Goal: Task Accomplishment & Management: Manage account settings

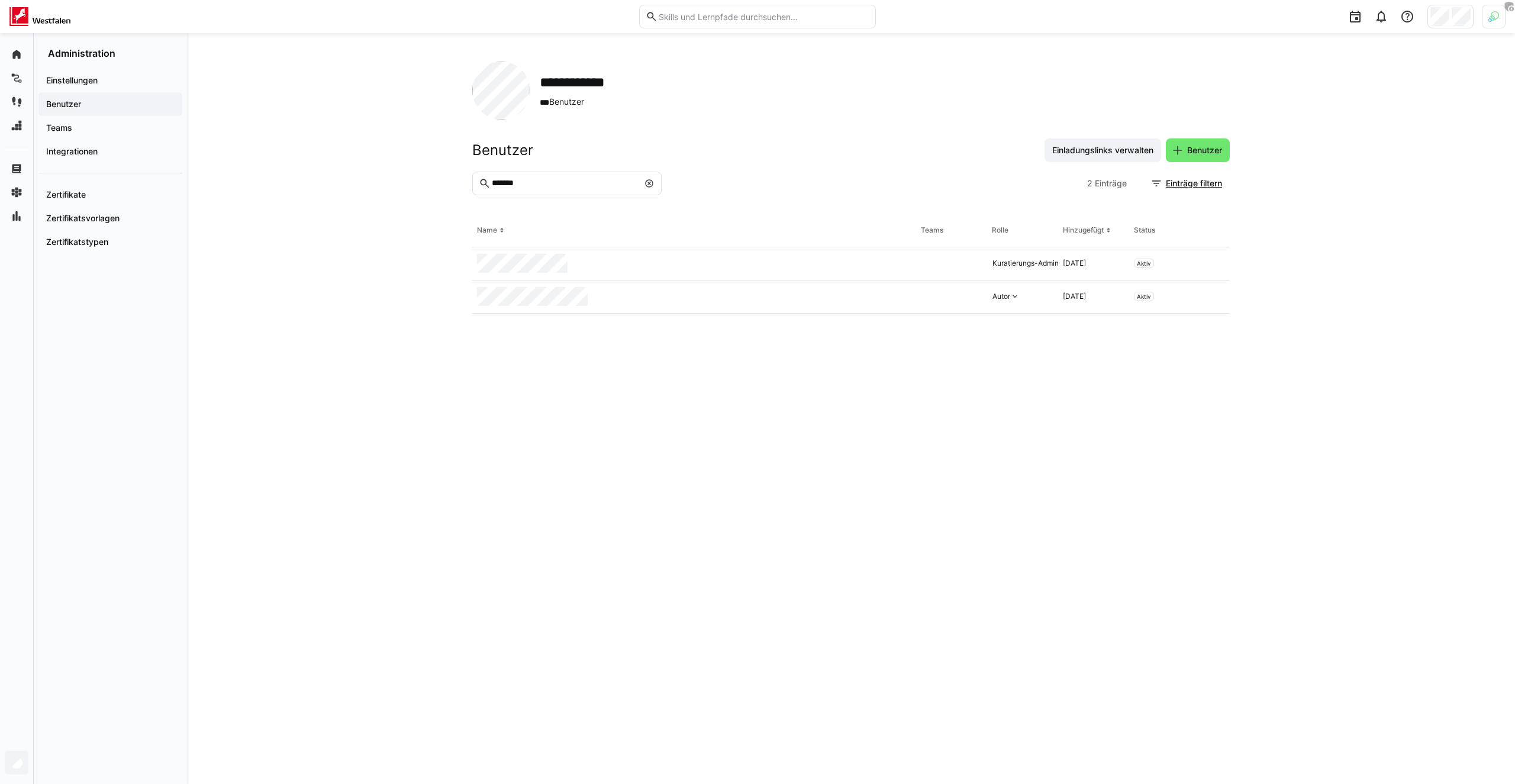
click at [1490, 15] on img at bounding box center [1493, 16] width 10 height 10
click at [1374, 135] on span "Aktivieren" at bounding box center [1363, 139] width 36 height 10
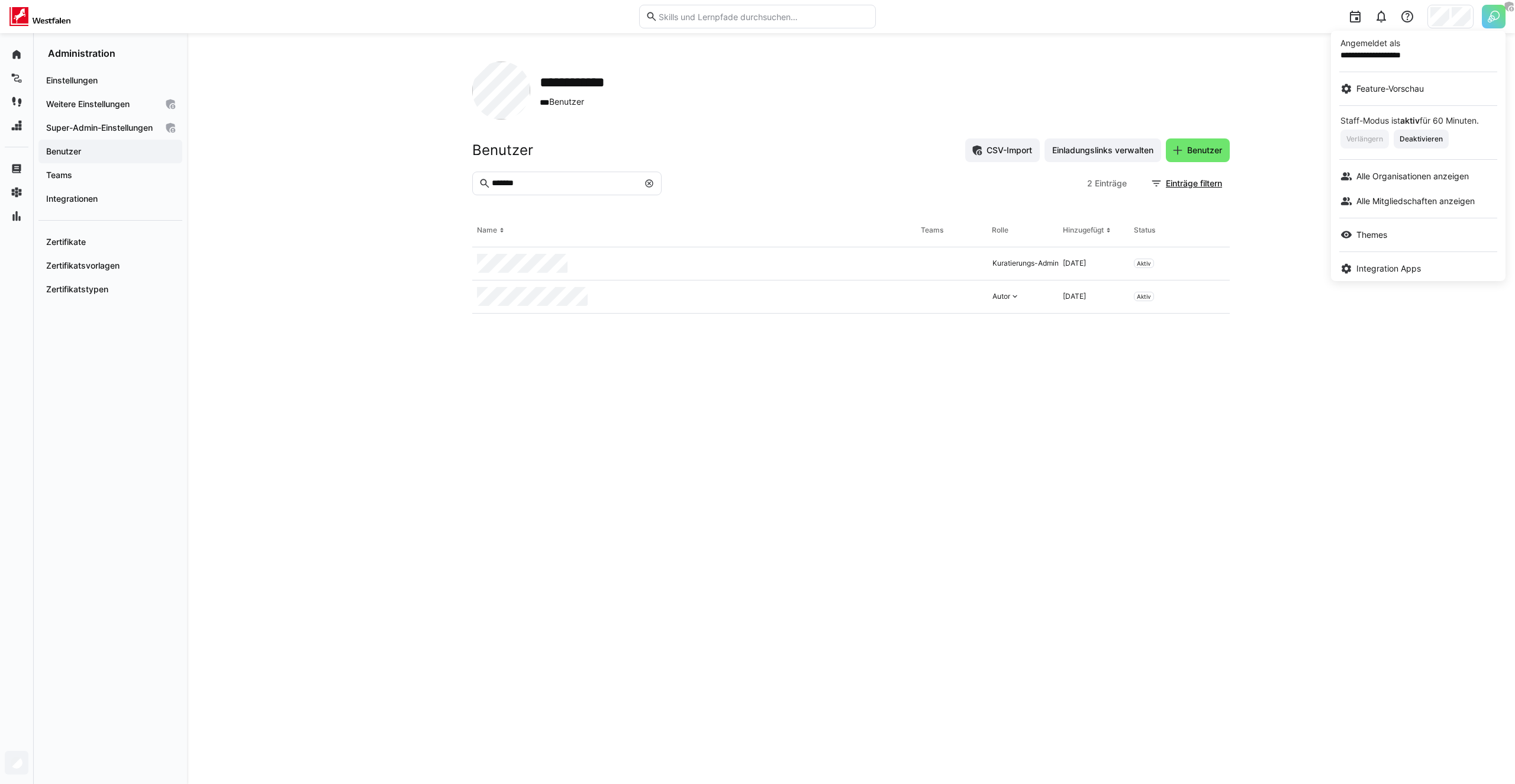
click at [1449, 12] on div at bounding box center [757, 392] width 1515 height 784
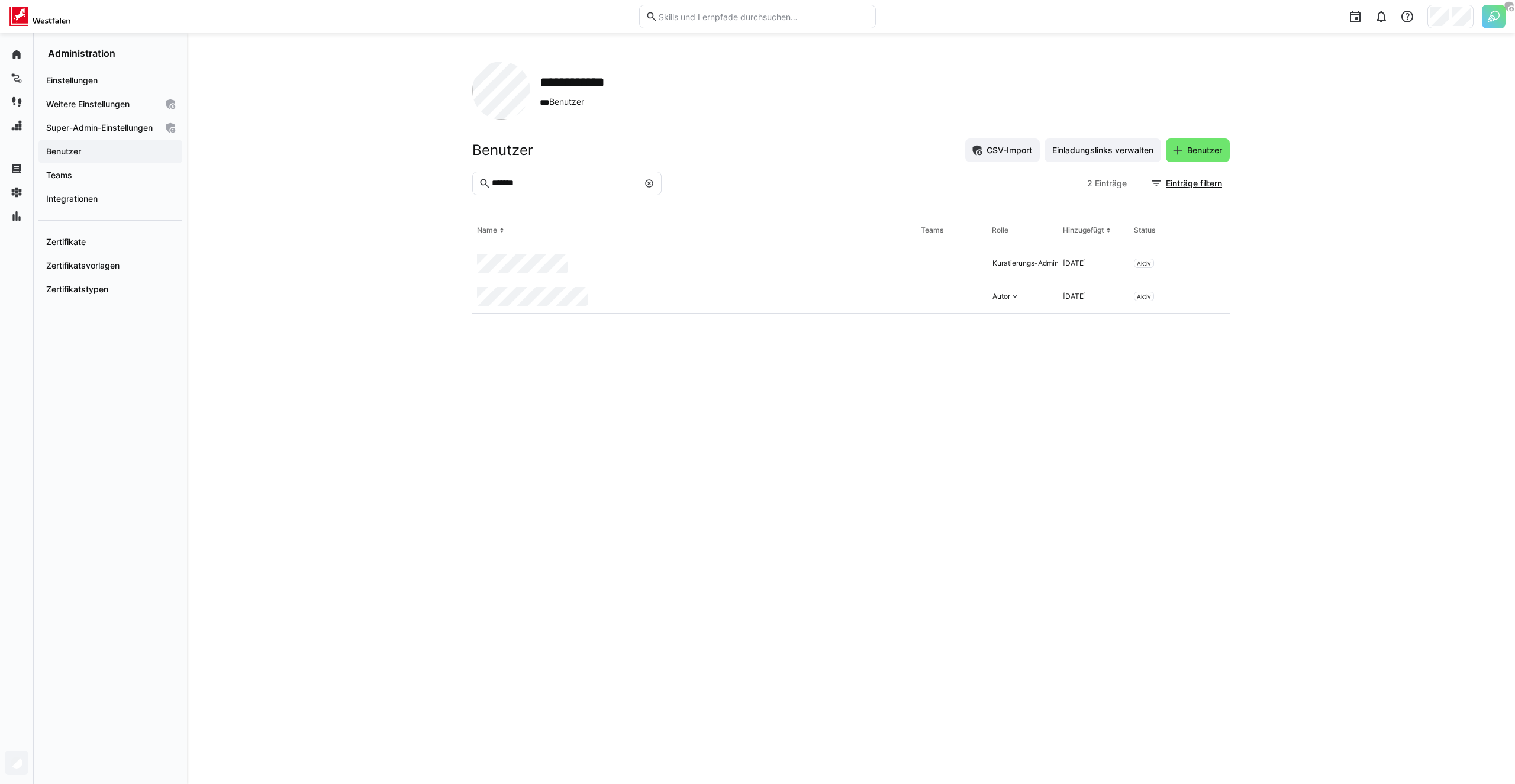
click at [1449, 12] on div at bounding box center [1450, 17] width 46 height 24
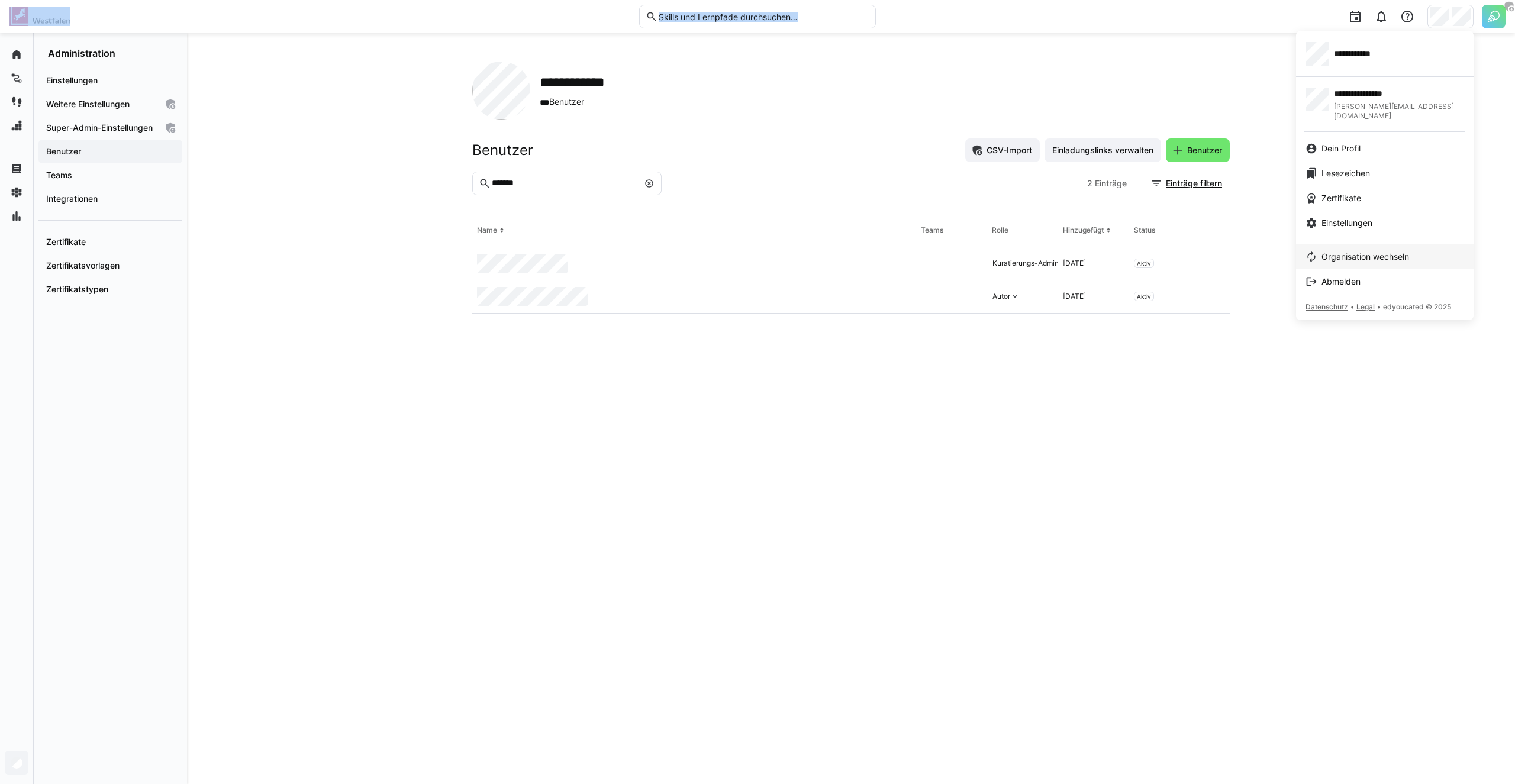
click at [1352, 245] on link "Organisation wechseln" at bounding box center [1384, 257] width 177 height 25
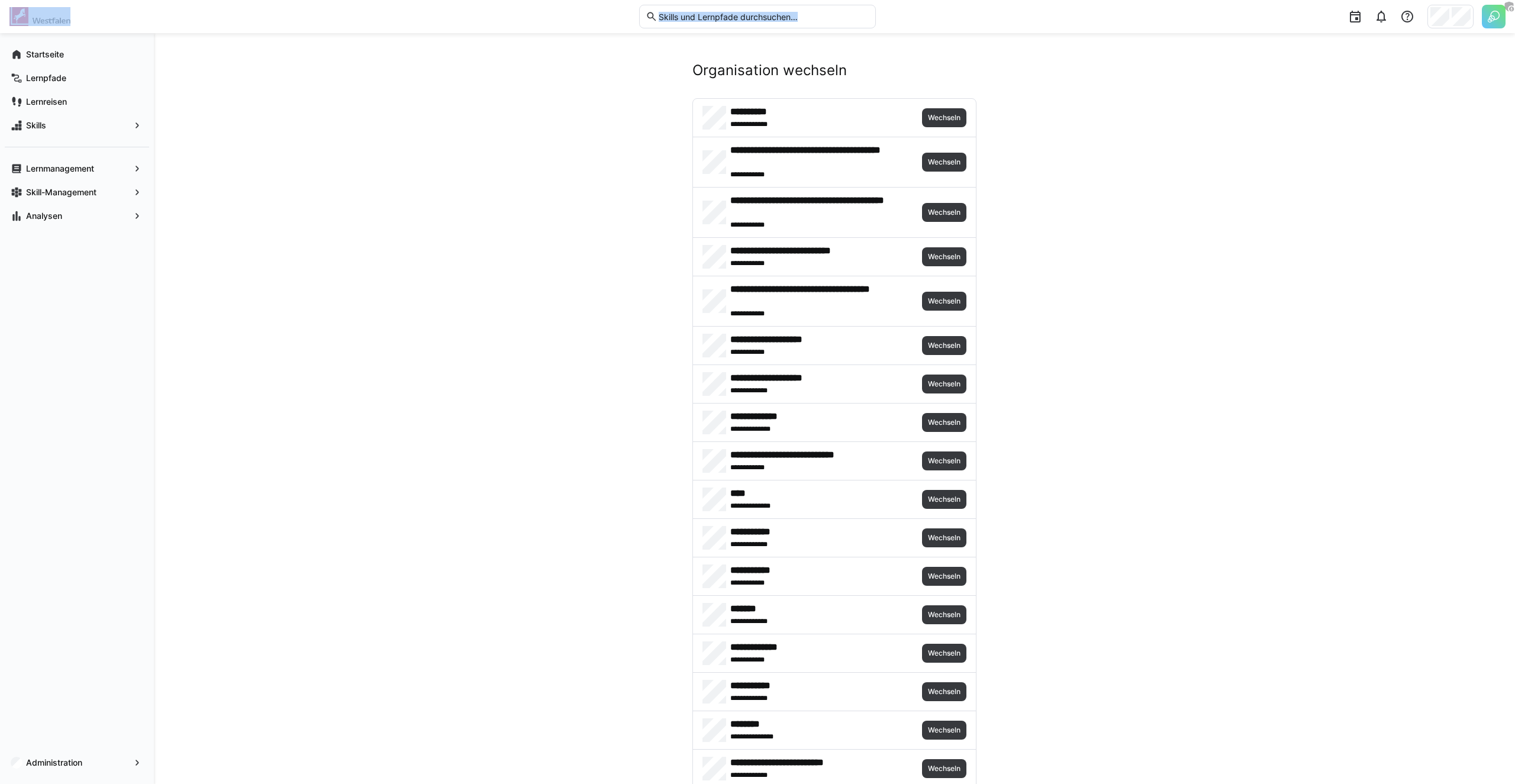
click at [950, 732] on span "Wechseln" at bounding box center [944, 730] width 35 height 10
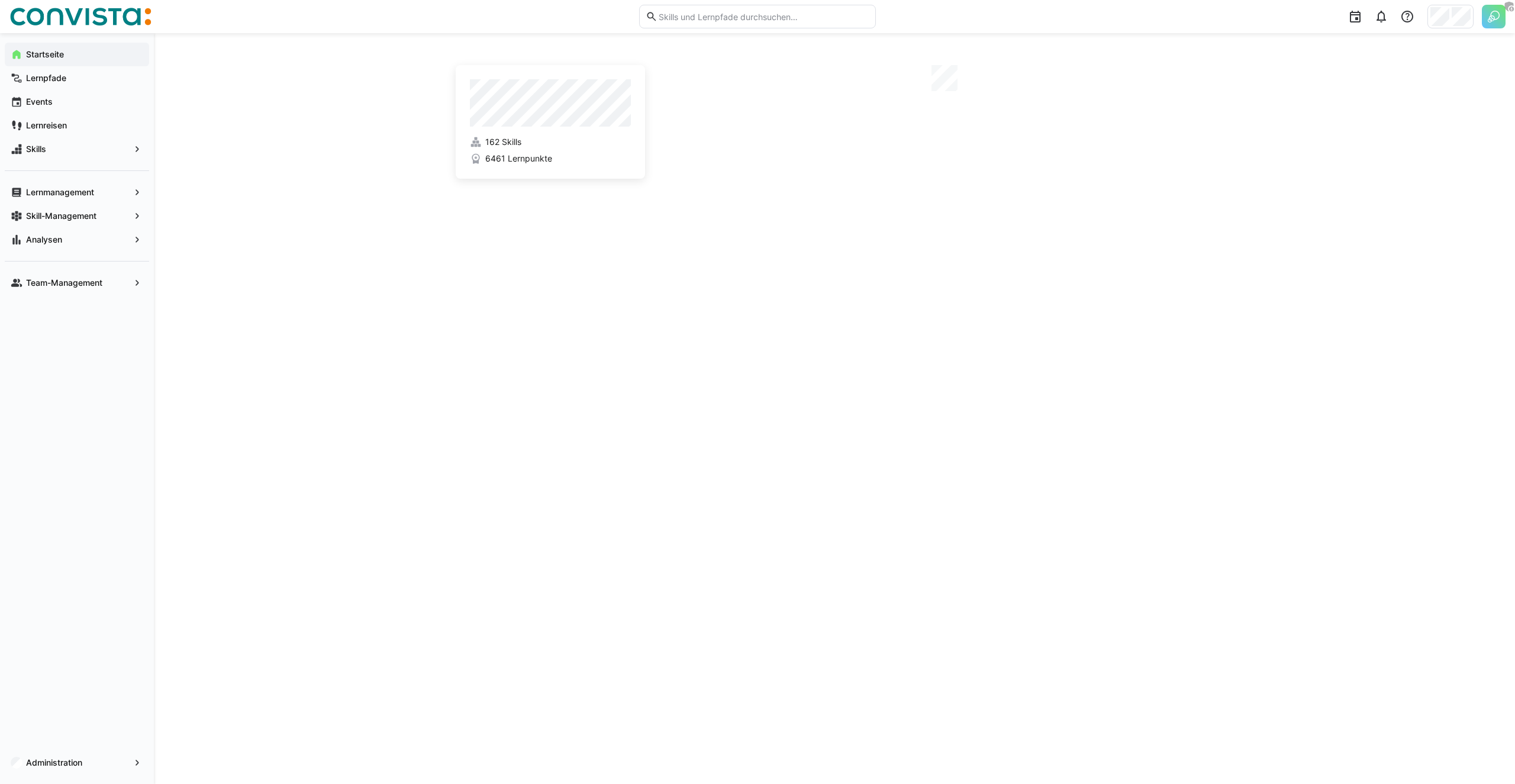
click at [324, 238] on div "162 Skills 6461 Lernpunkte" at bounding box center [834, 409] width 1361 height 751
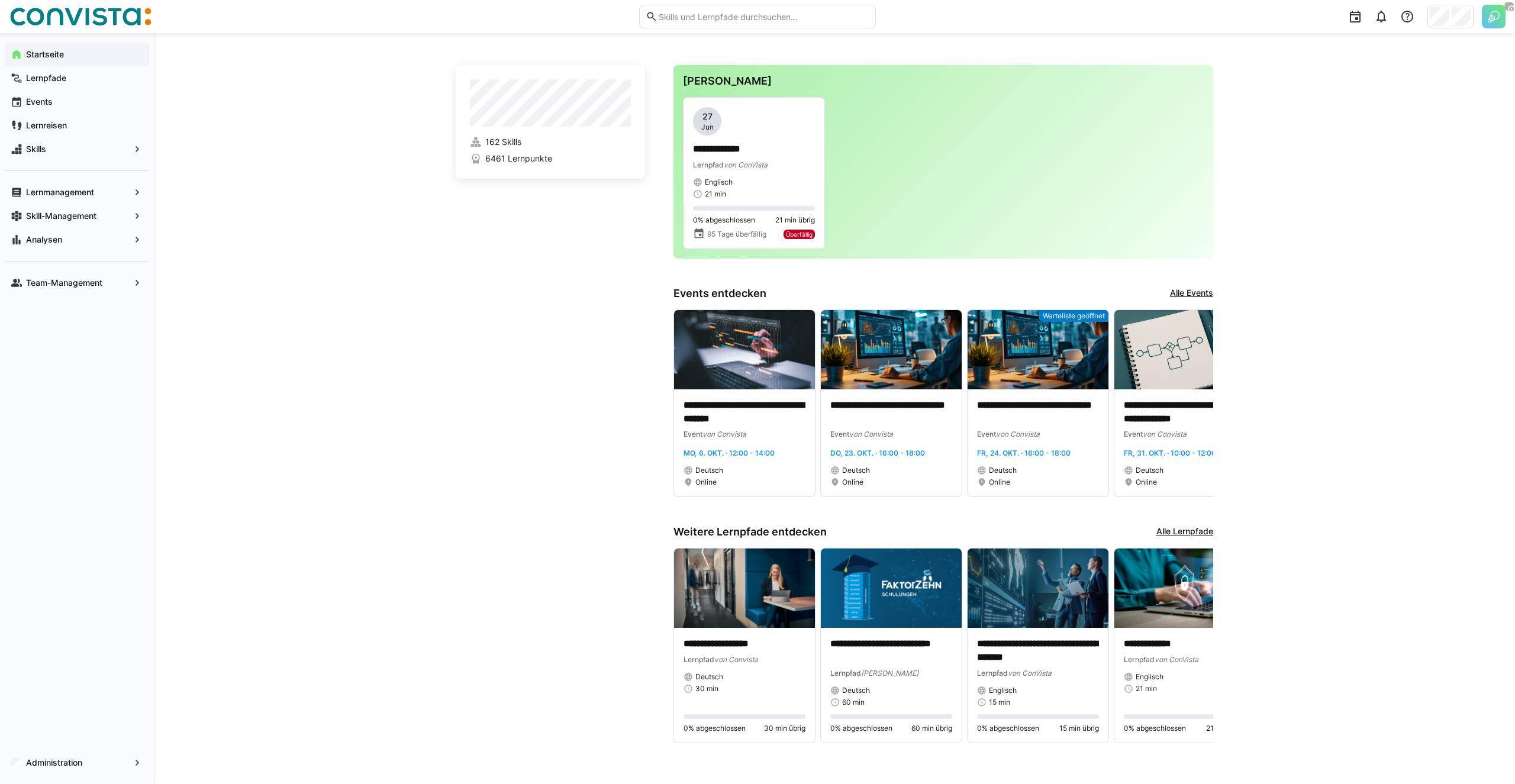
click at [345, 480] on div "**********" at bounding box center [834, 410] width 1361 height 754
click at [41, 755] on div "Administration" at bounding box center [77, 763] width 144 height 24
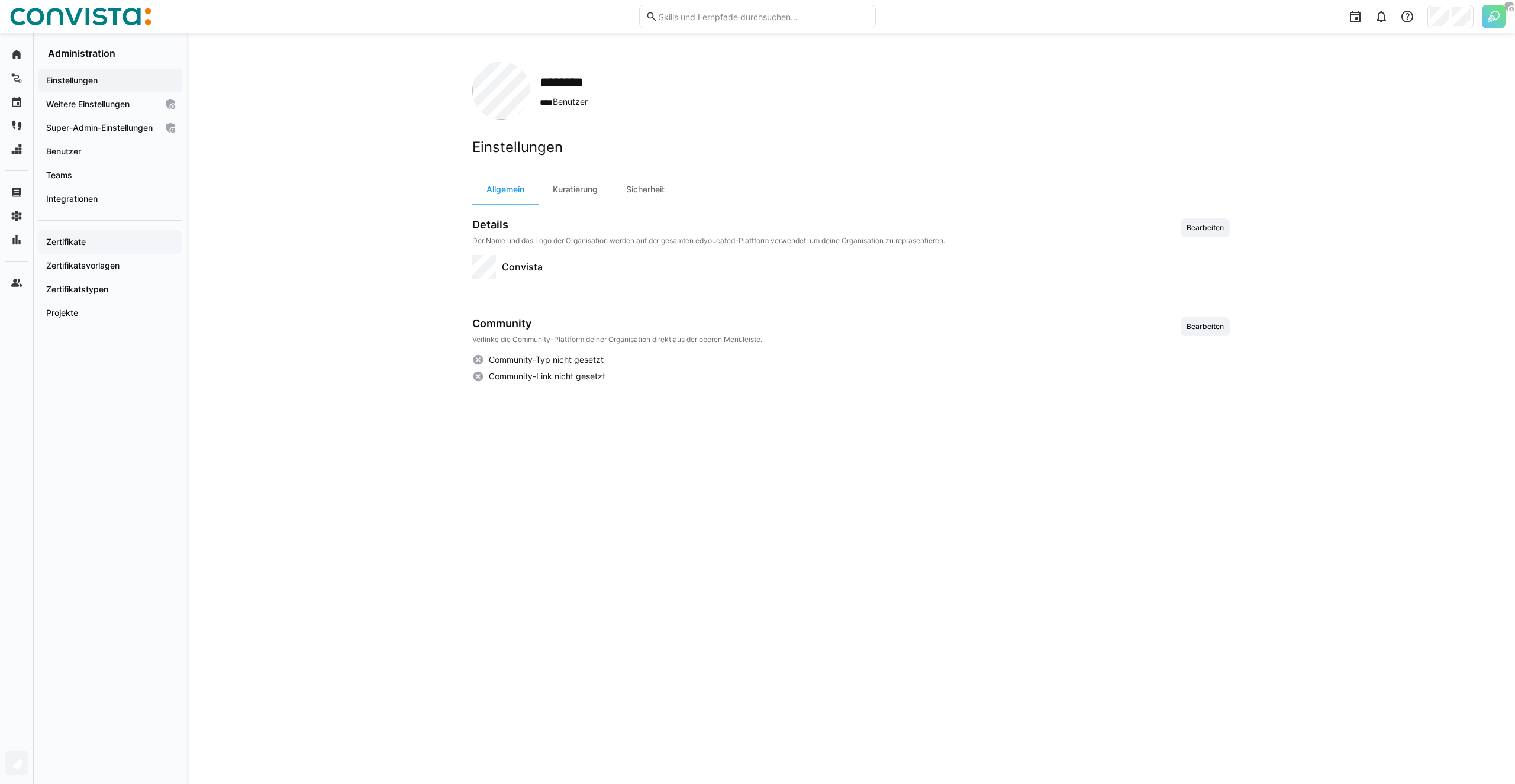
click at [0, 0] on app-navigation-label "Zertifikate" at bounding box center [0, 0] width 0 height 0
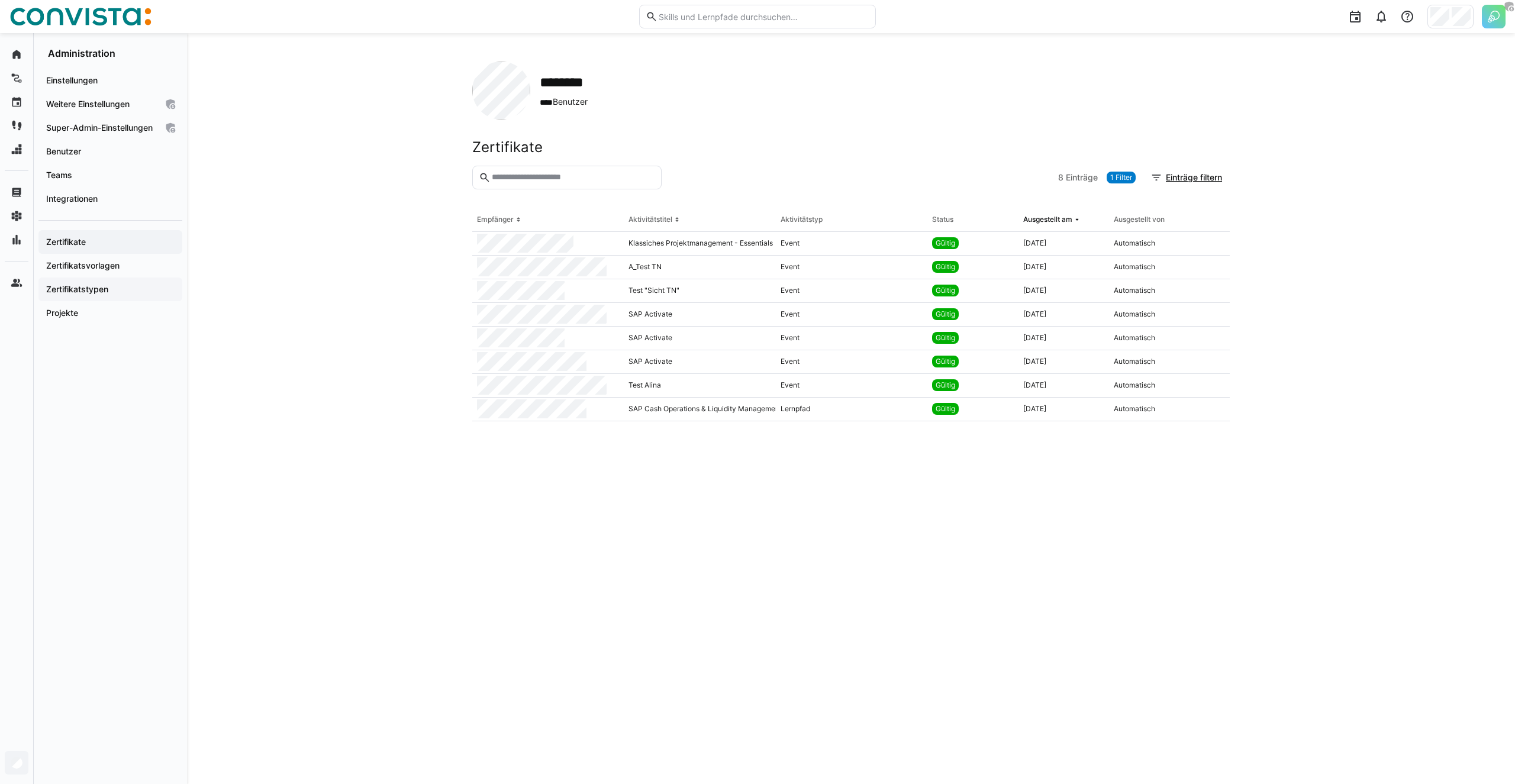
click at [70, 291] on div "Zertifikatstypen" at bounding box center [111, 289] width 144 height 24
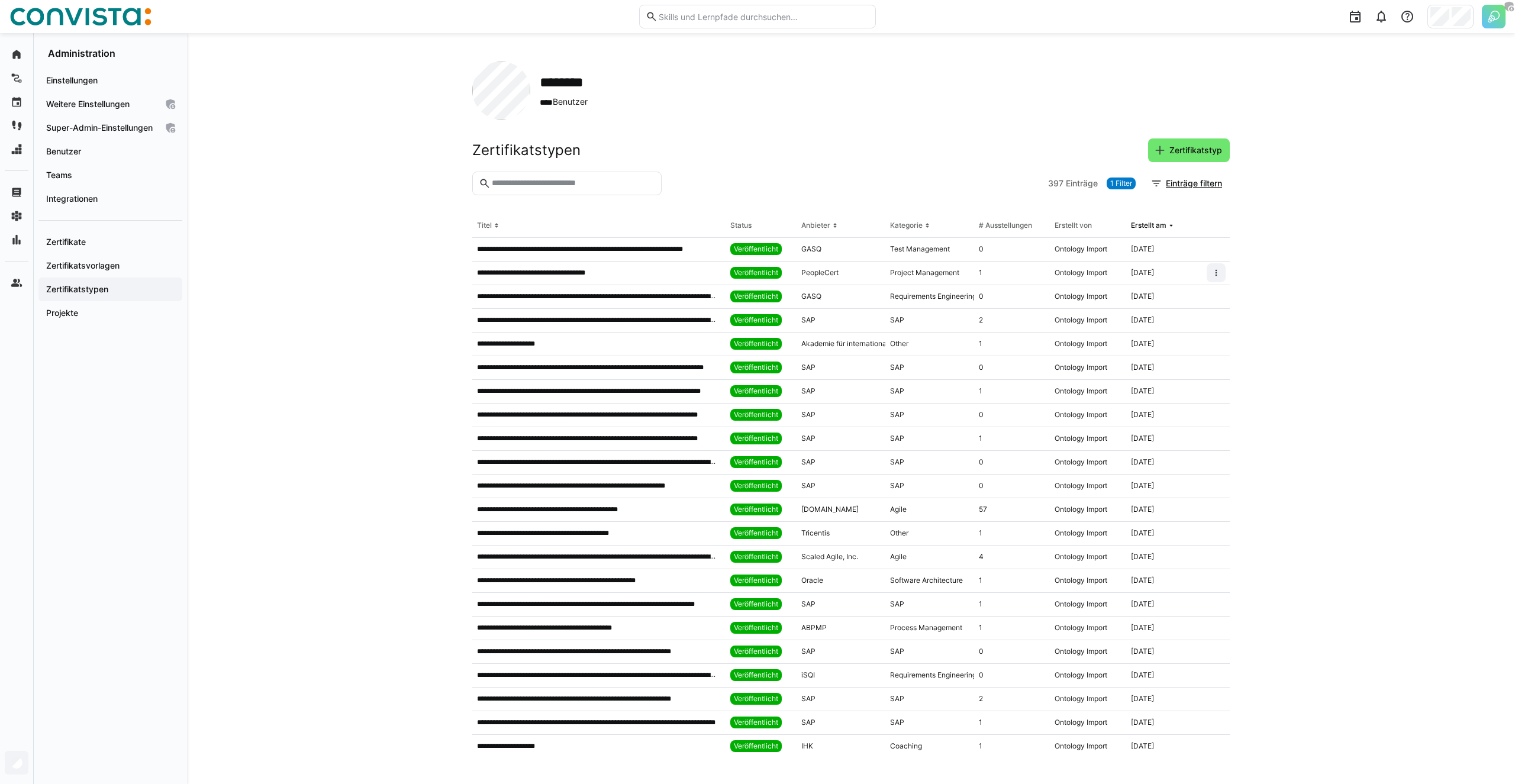
click at [402, 220] on div "**********" at bounding box center [851, 409] width 1328 height 751
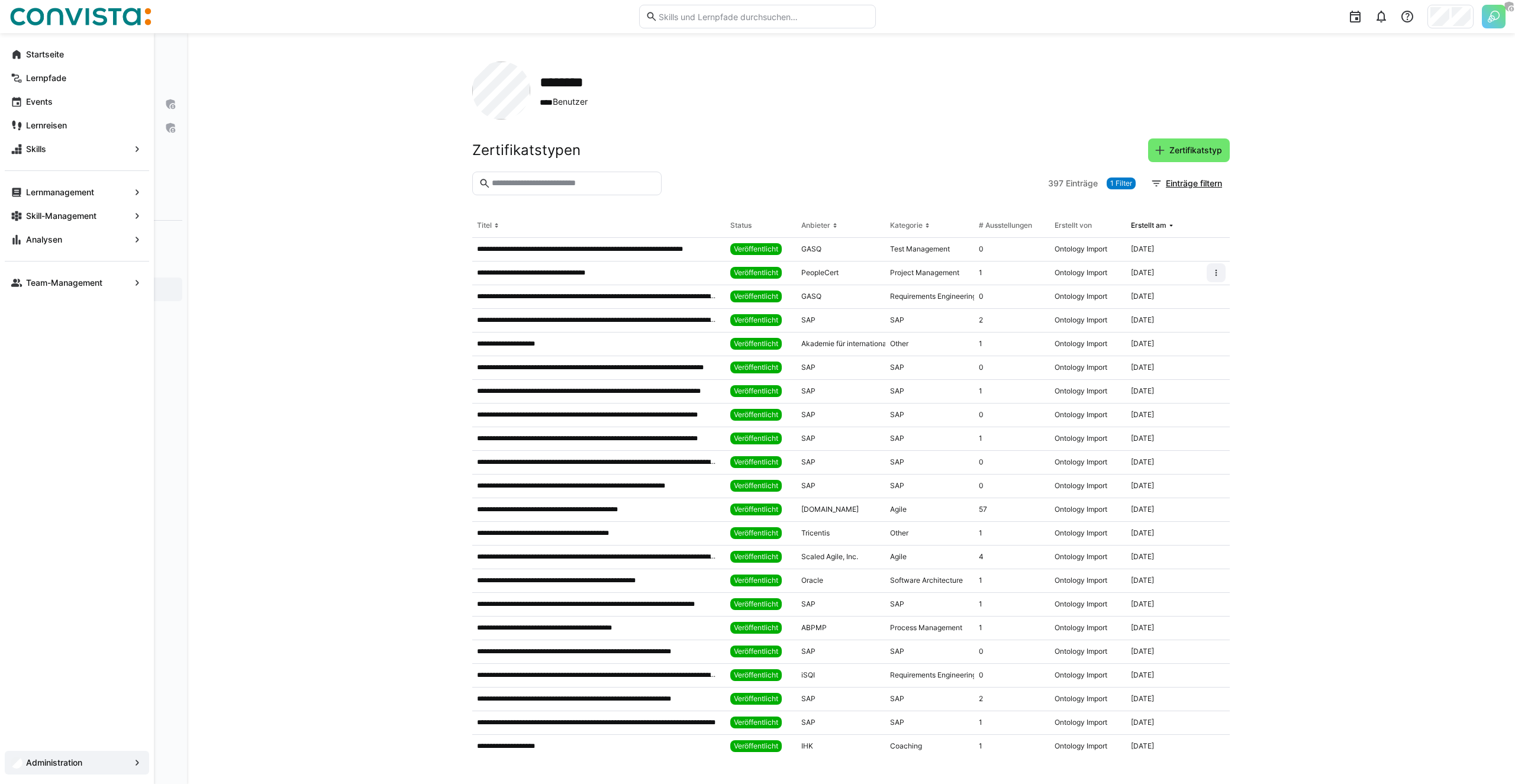
click at [10, 241] on eds-icon at bounding box center [16, 239] width 12 height 12
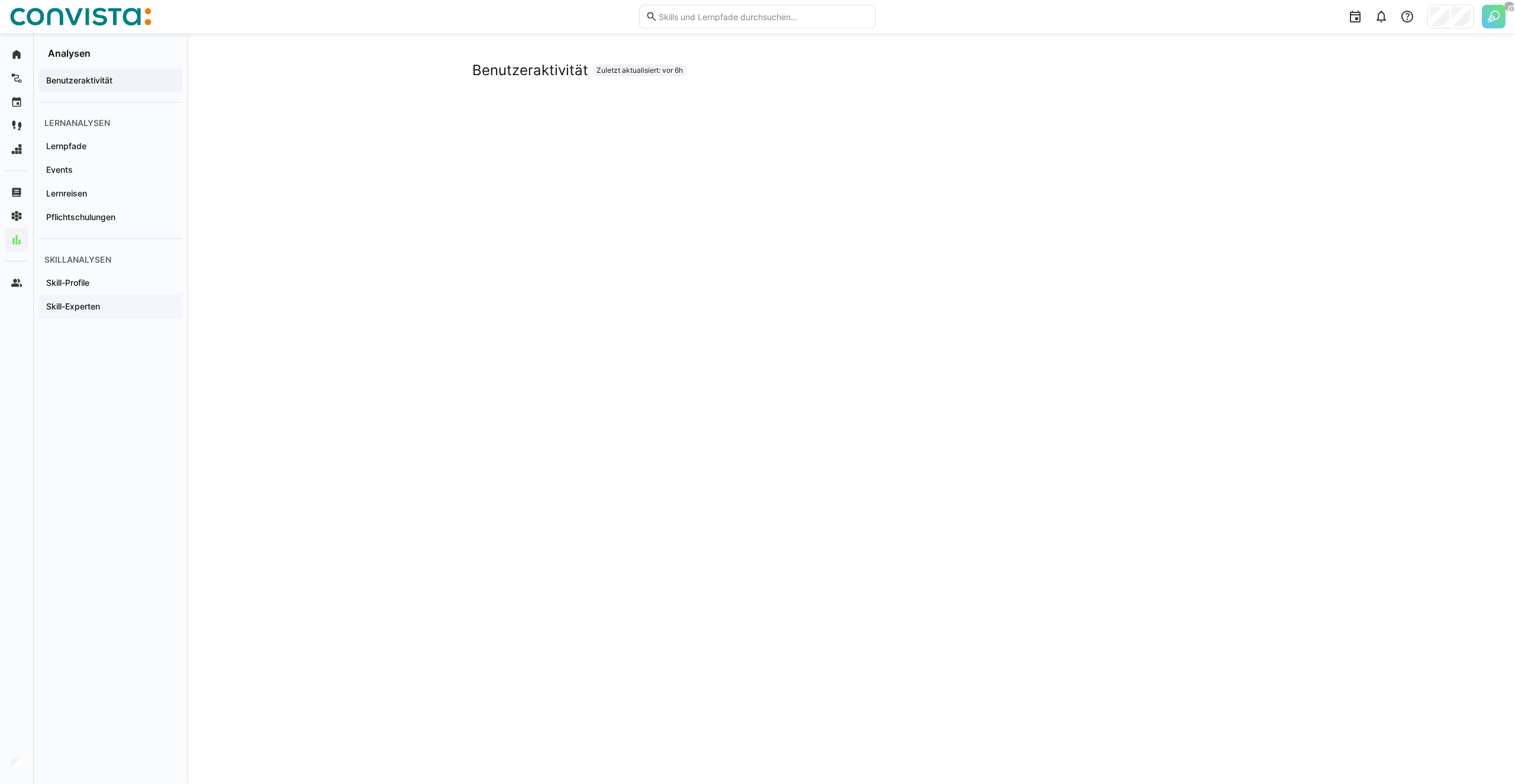
click at [0, 0] on app-navigation-label "Skill-Experten" at bounding box center [0, 0] width 0 height 0
click at [387, 196] on div "Skill-Experten Zuletzt aktualisiert: vor 6h" at bounding box center [851, 409] width 1328 height 751
click at [0, 0] on app-navigation-label "Administration" at bounding box center [0, 0] width 0 height 0
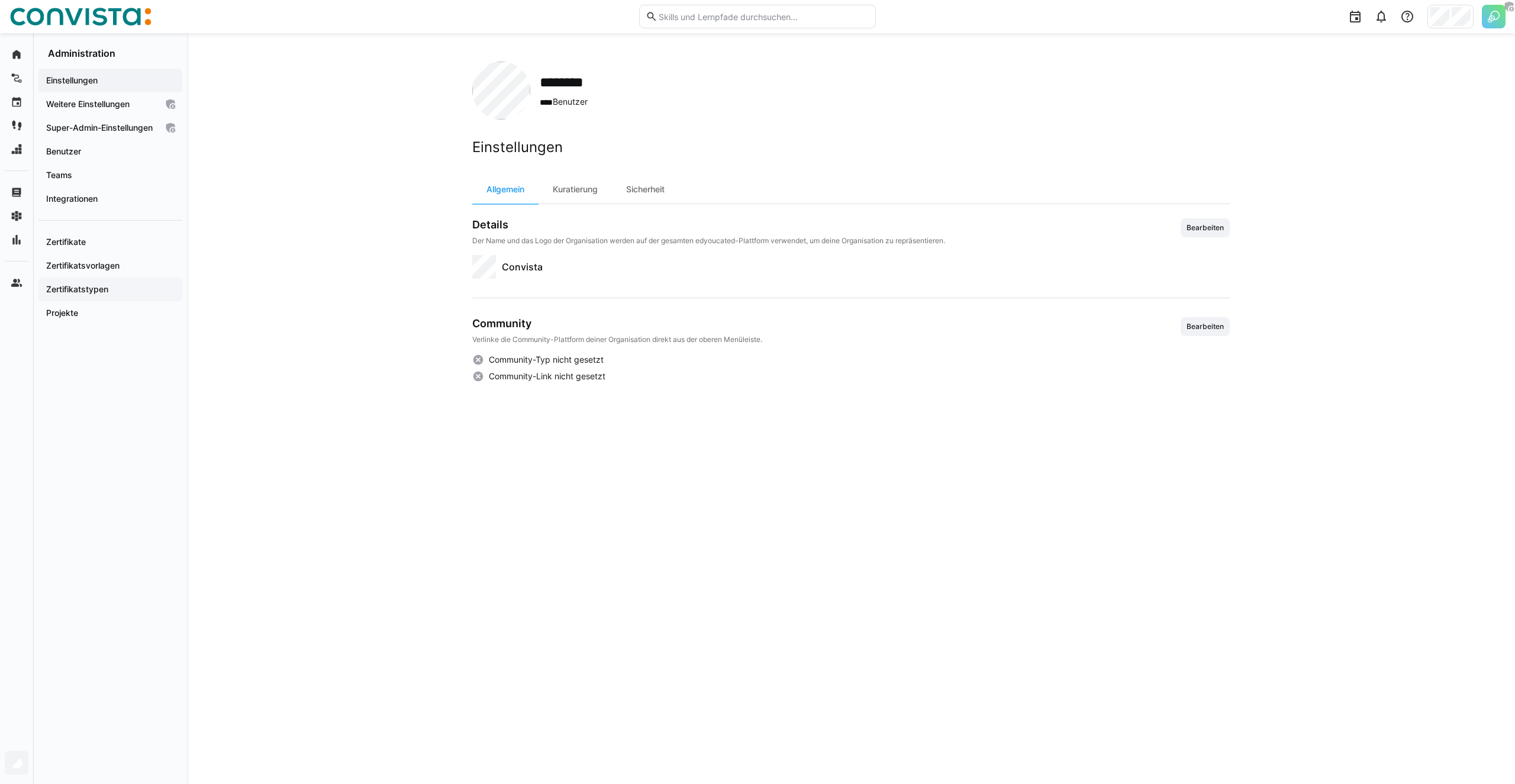
click at [90, 301] on div "Zertifikatstypen" at bounding box center [111, 289] width 144 height 24
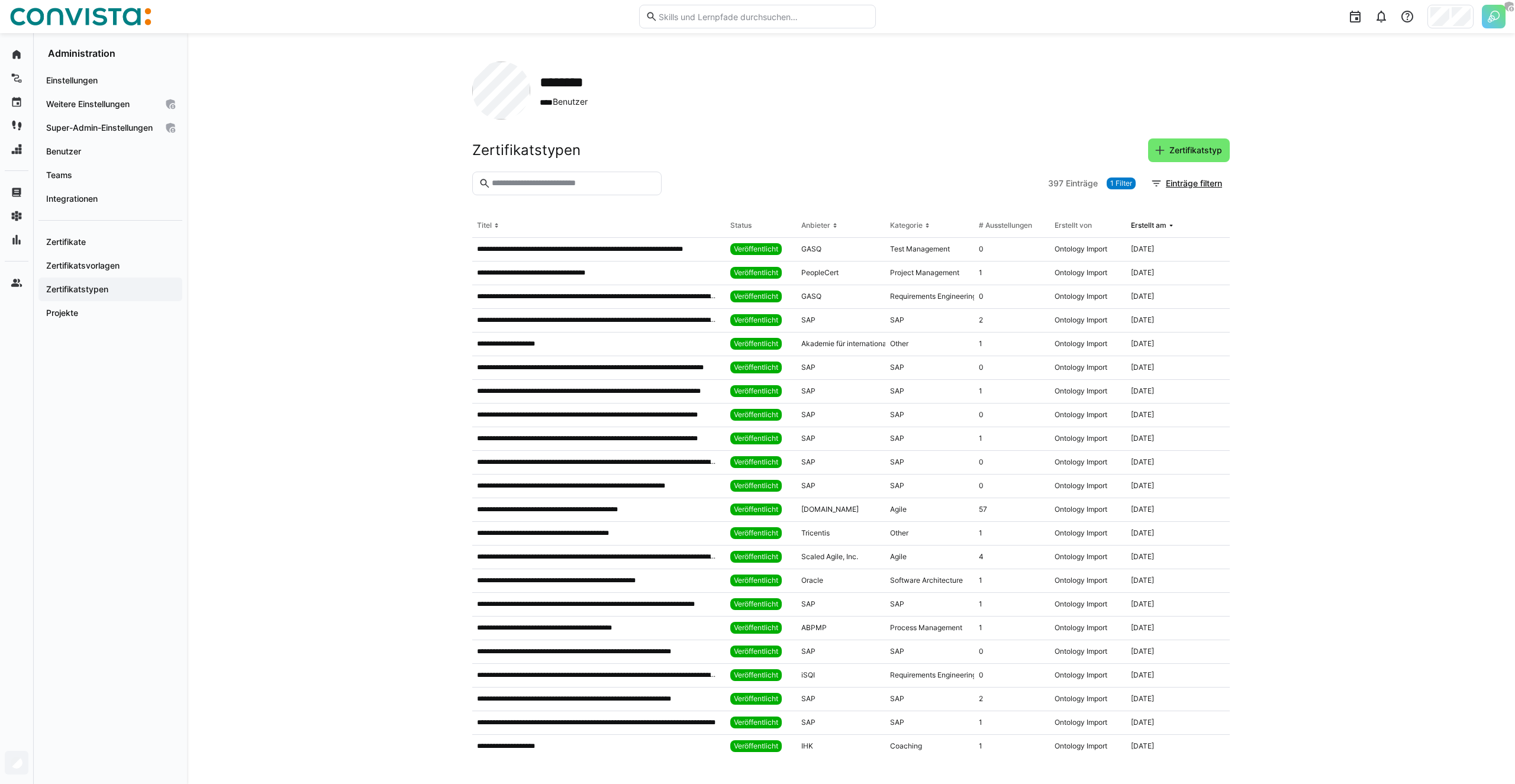
click at [1116, 184] on span "1 Filter" at bounding box center [1121, 184] width 22 height 10
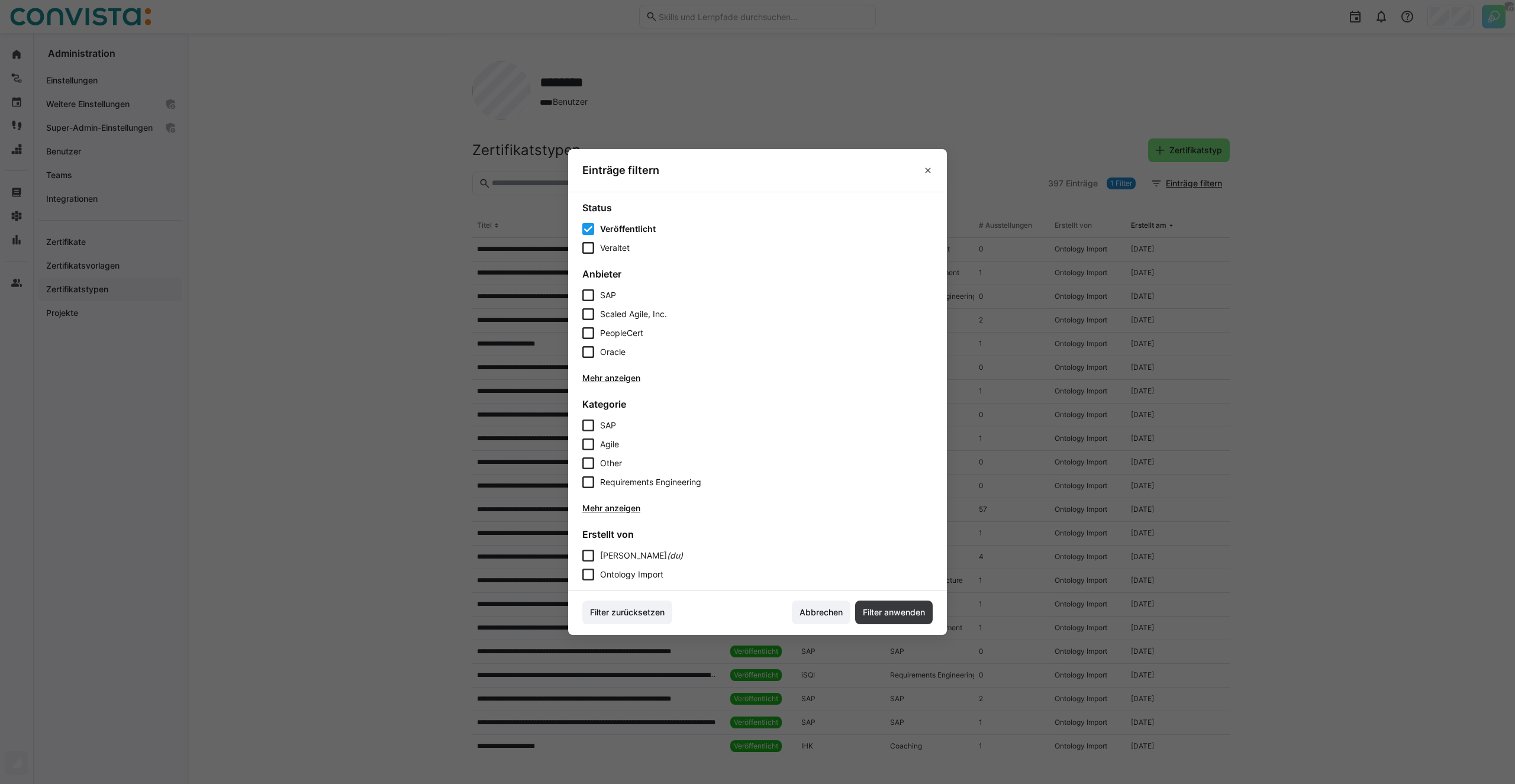
click at [594, 247] on eds-checkbox "Veraltet" at bounding box center [757, 248] width 350 height 12
click at [898, 603] on span "Filter anwenden" at bounding box center [894, 612] width 78 height 24
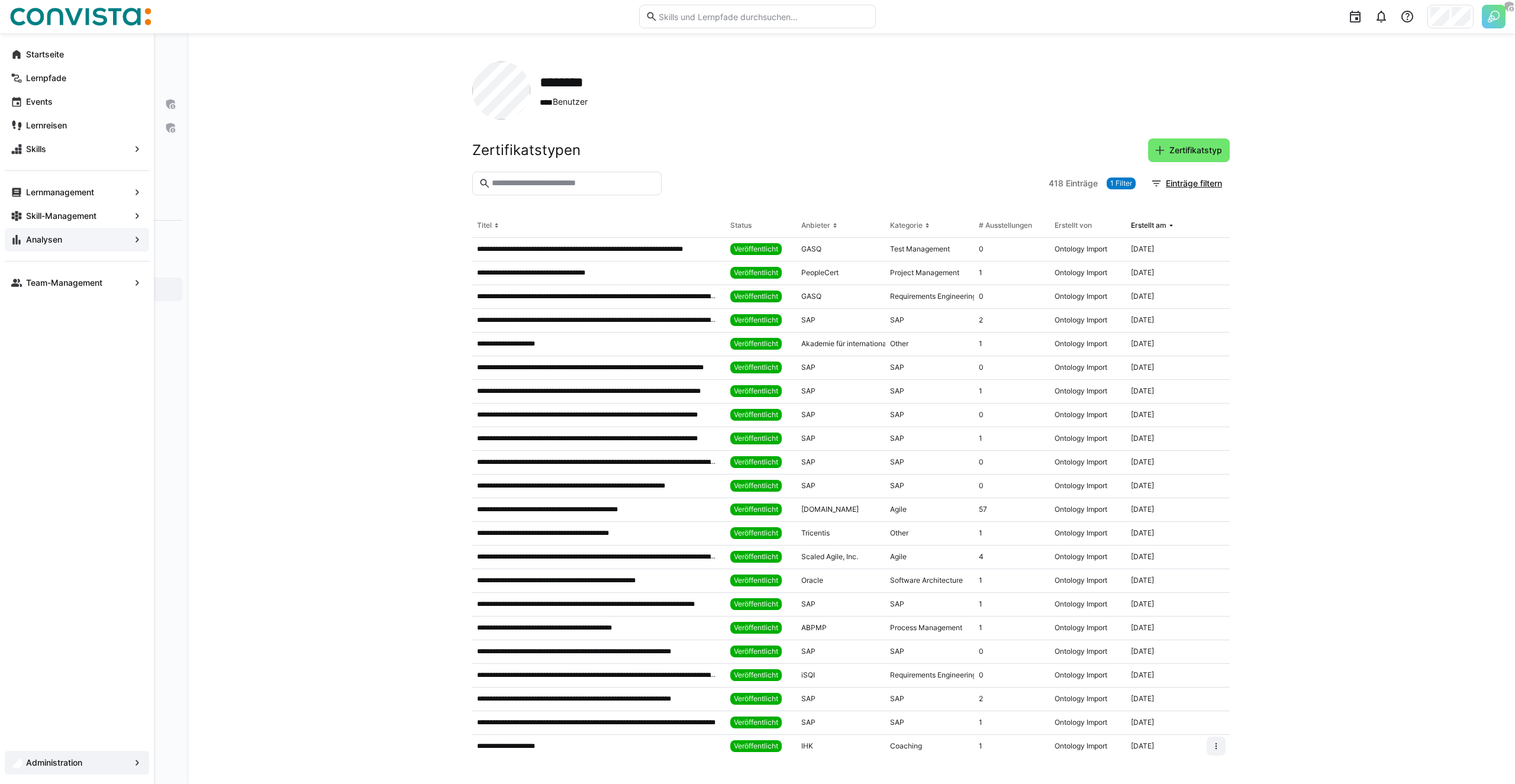
click at [17, 234] on eds-icon at bounding box center [16, 239] width 12 height 12
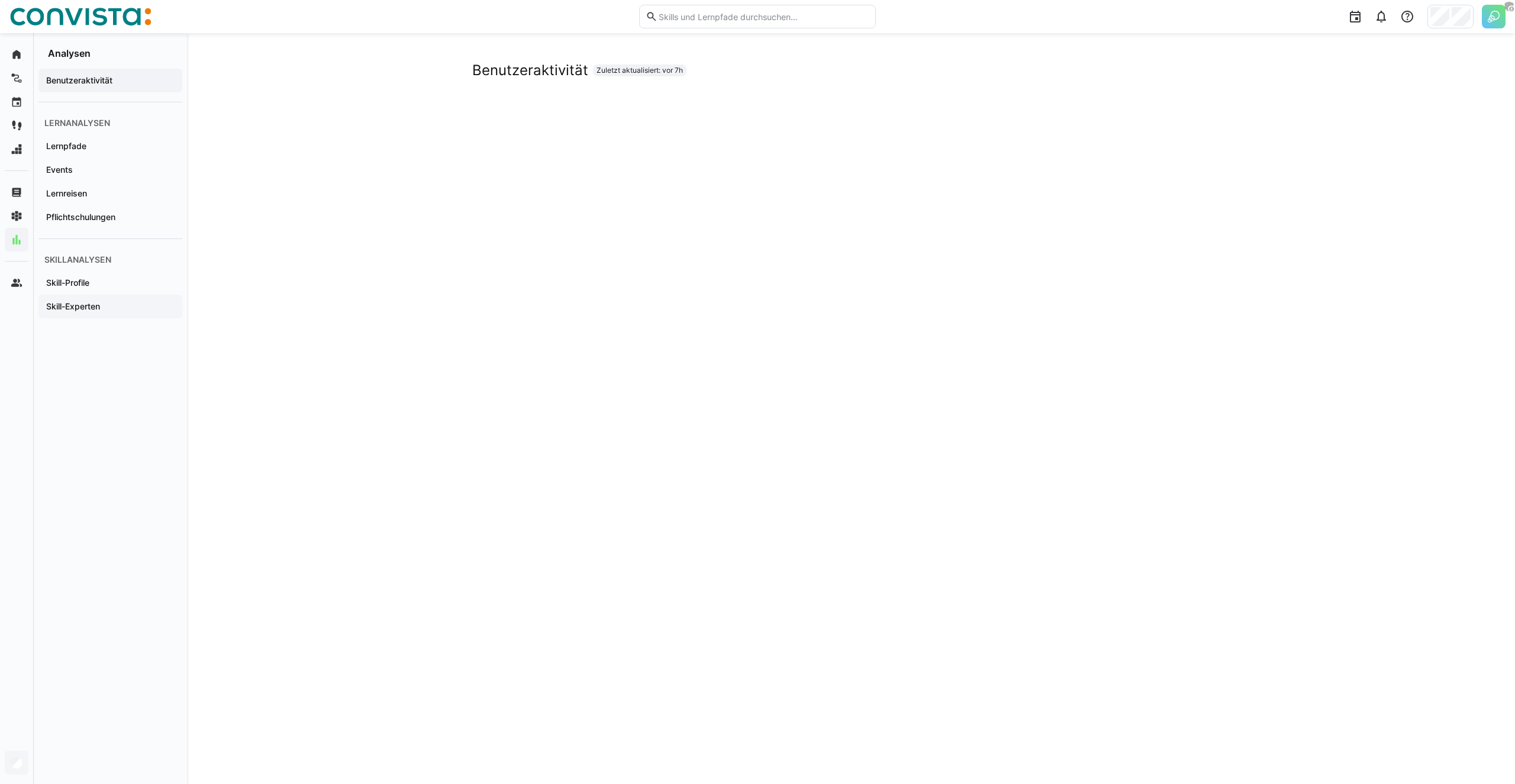
click at [78, 313] on div "Skill-Experten" at bounding box center [111, 306] width 144 height 24
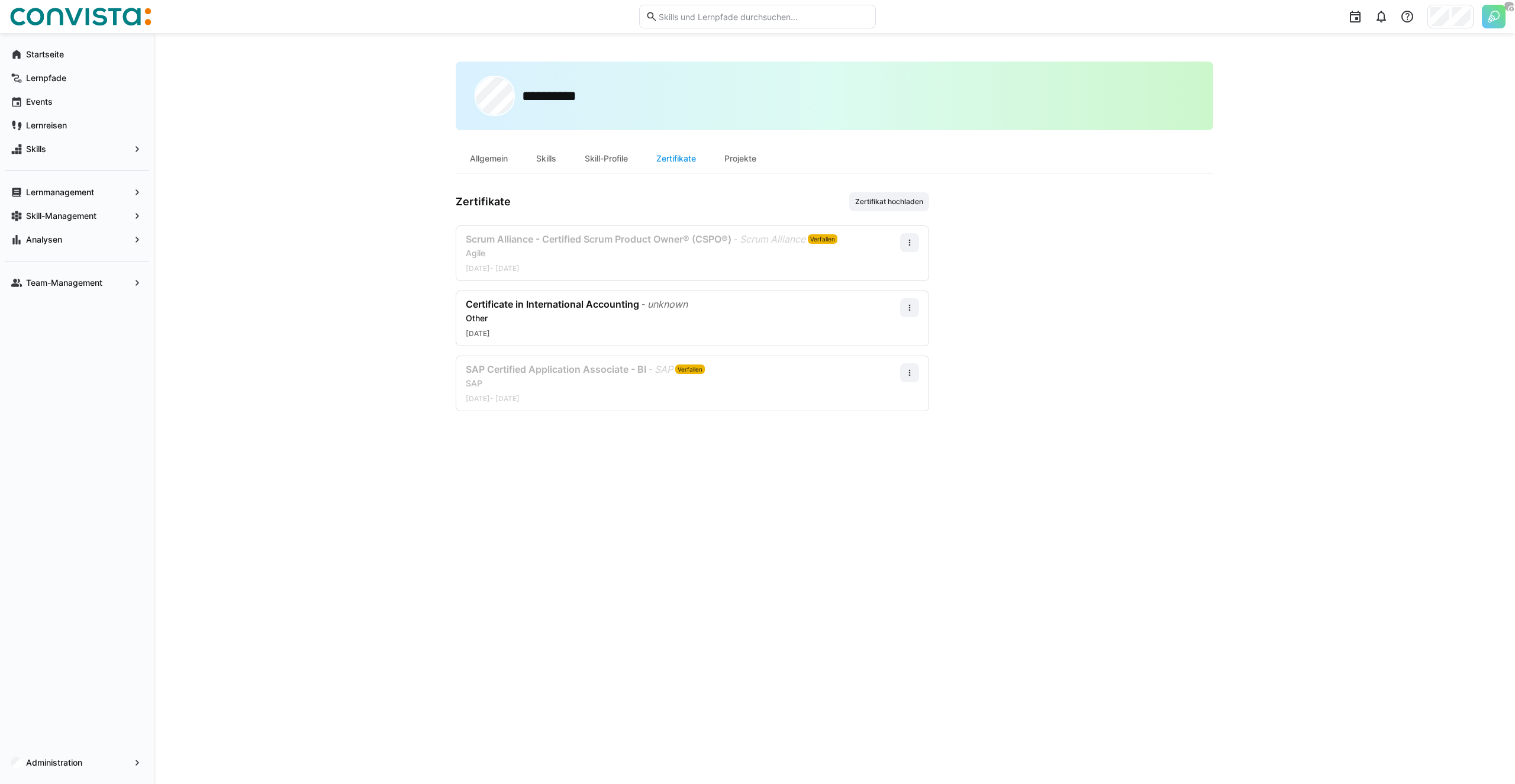
click at [1486, 20] on img at bounding box center [1494, 17] width 24 height 24
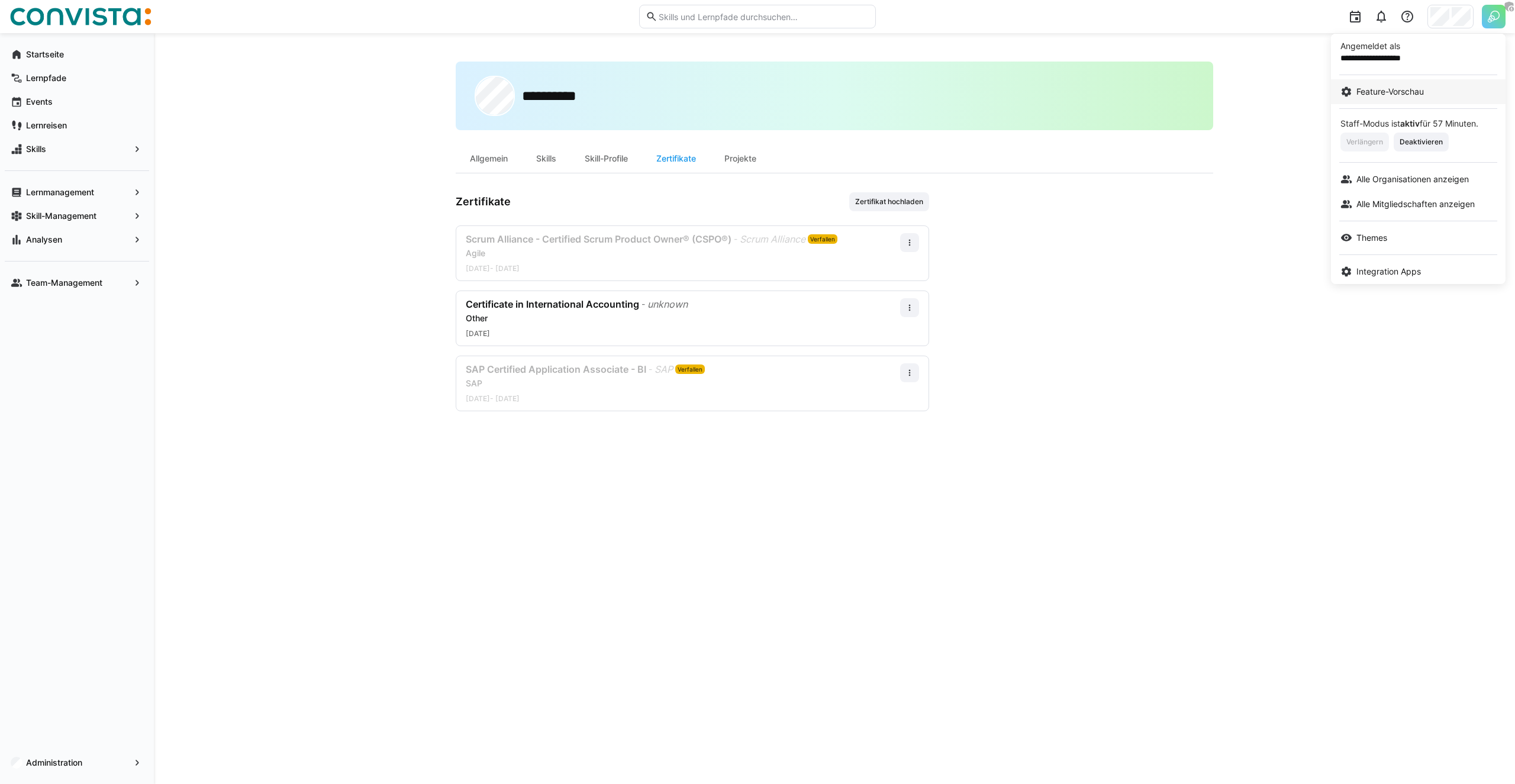
click at [1392, 91] on span "Feature-Vorschau" at bounding box center [1390, 91] width 67 height 12
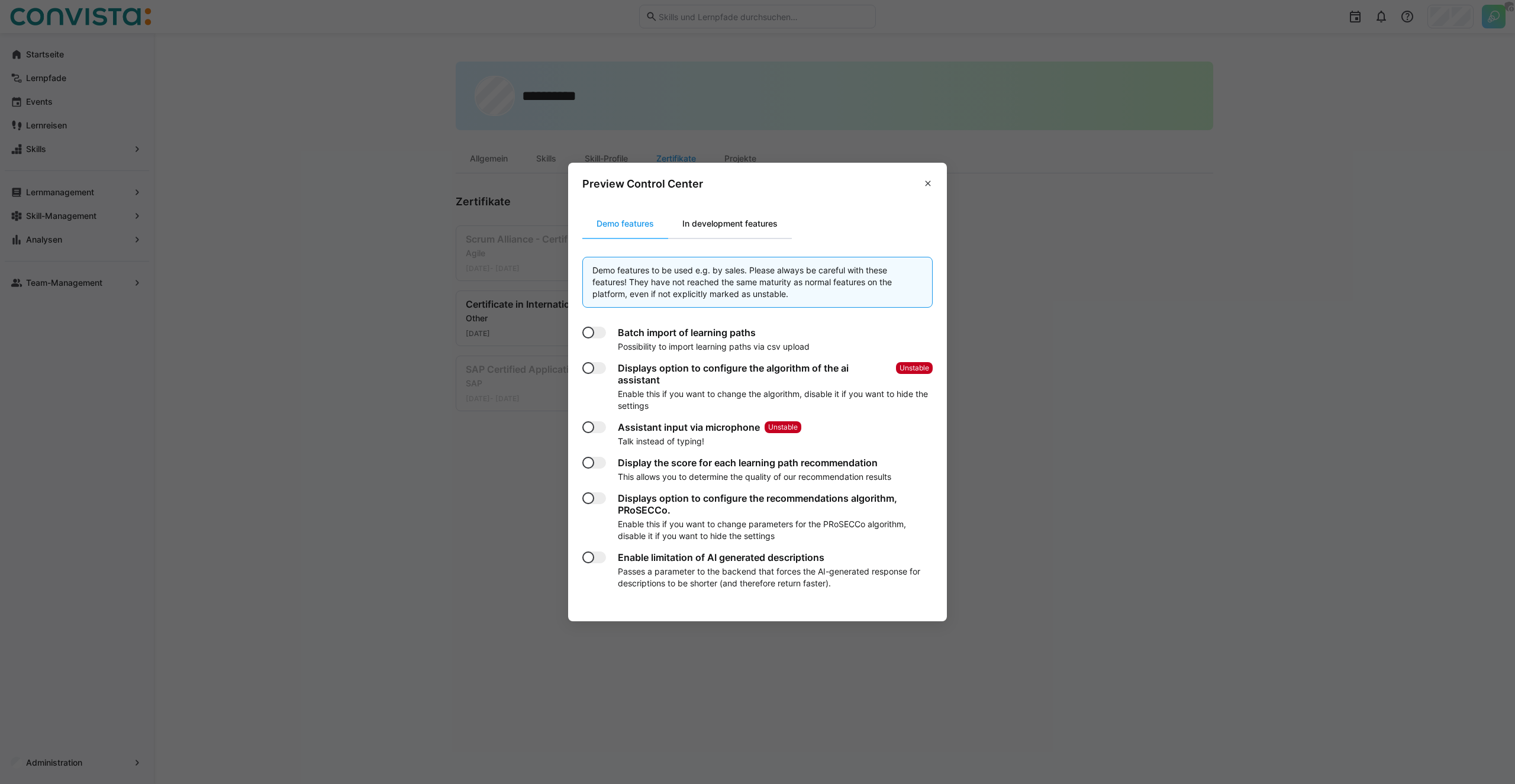
click at [739, 222] on div "In development features" at bounding box center [730, 224] width 124 height 29
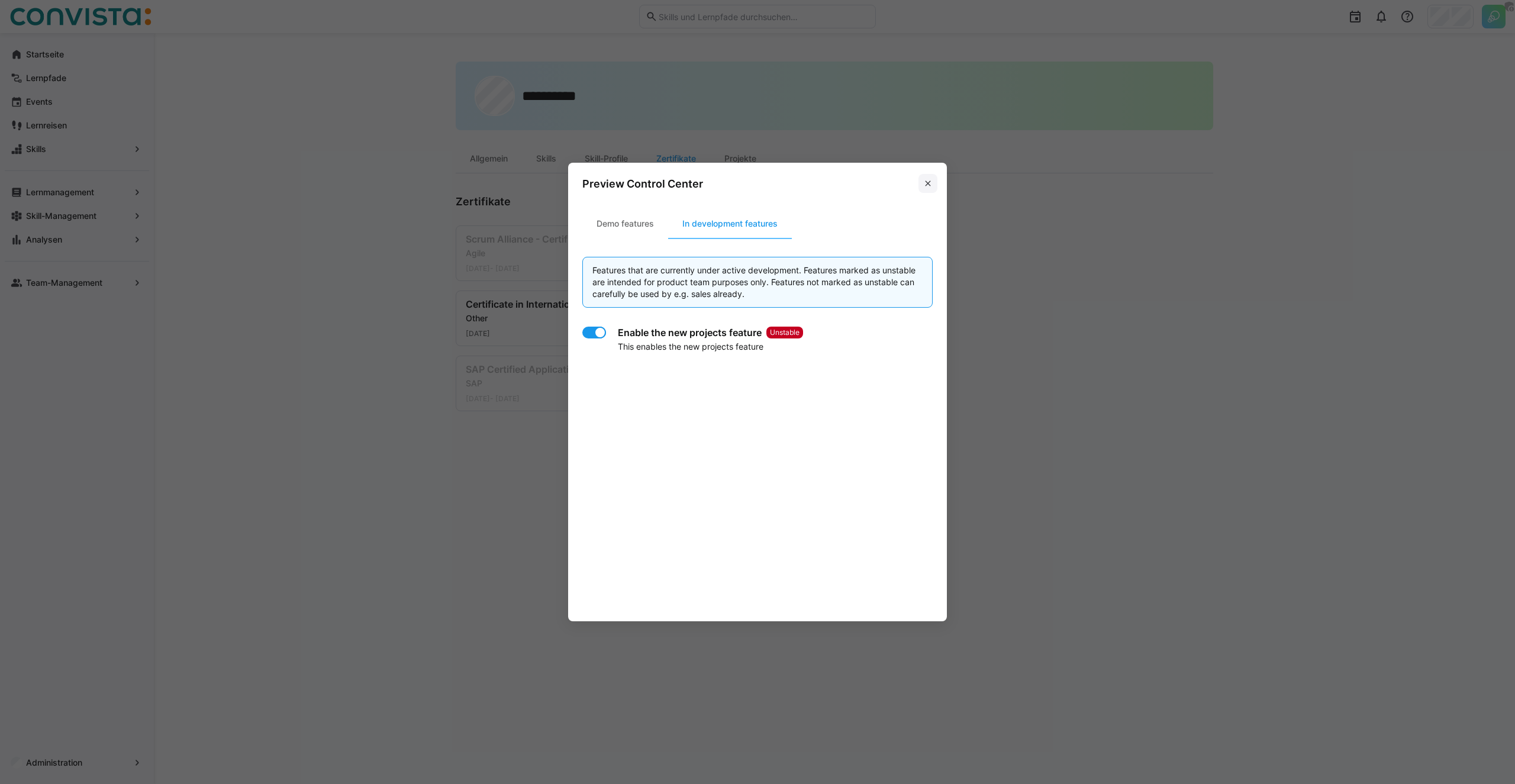
click at [935, 181] on span at bounding box center [928, 184] width 19 height 19
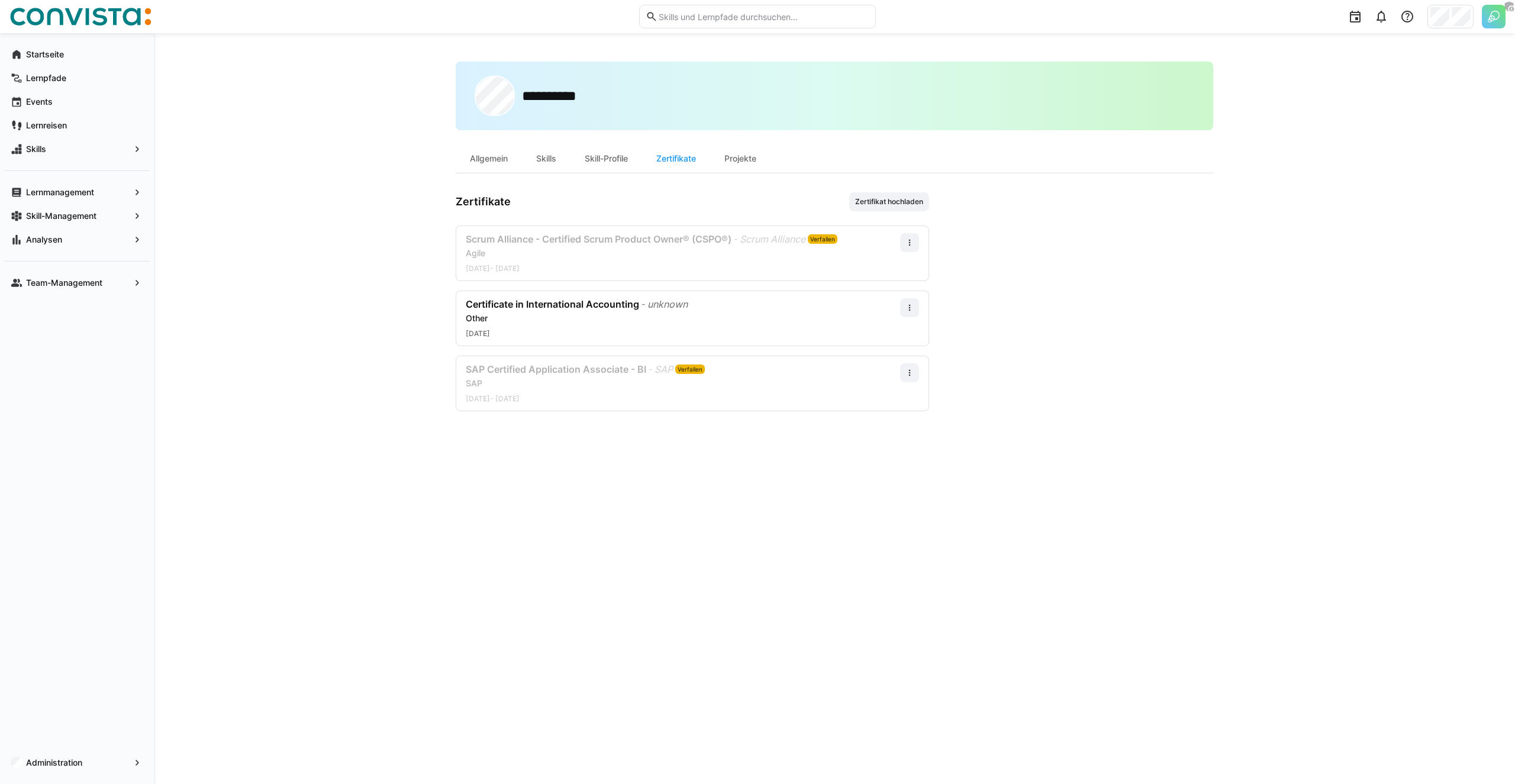
click at [352, 387] on div "**********" at bounding box center [834, 409] width 1361 height 751
click at [0, 0] on app-navigation-label "Administration" at bounding box center [0, 0] width 0 height 0
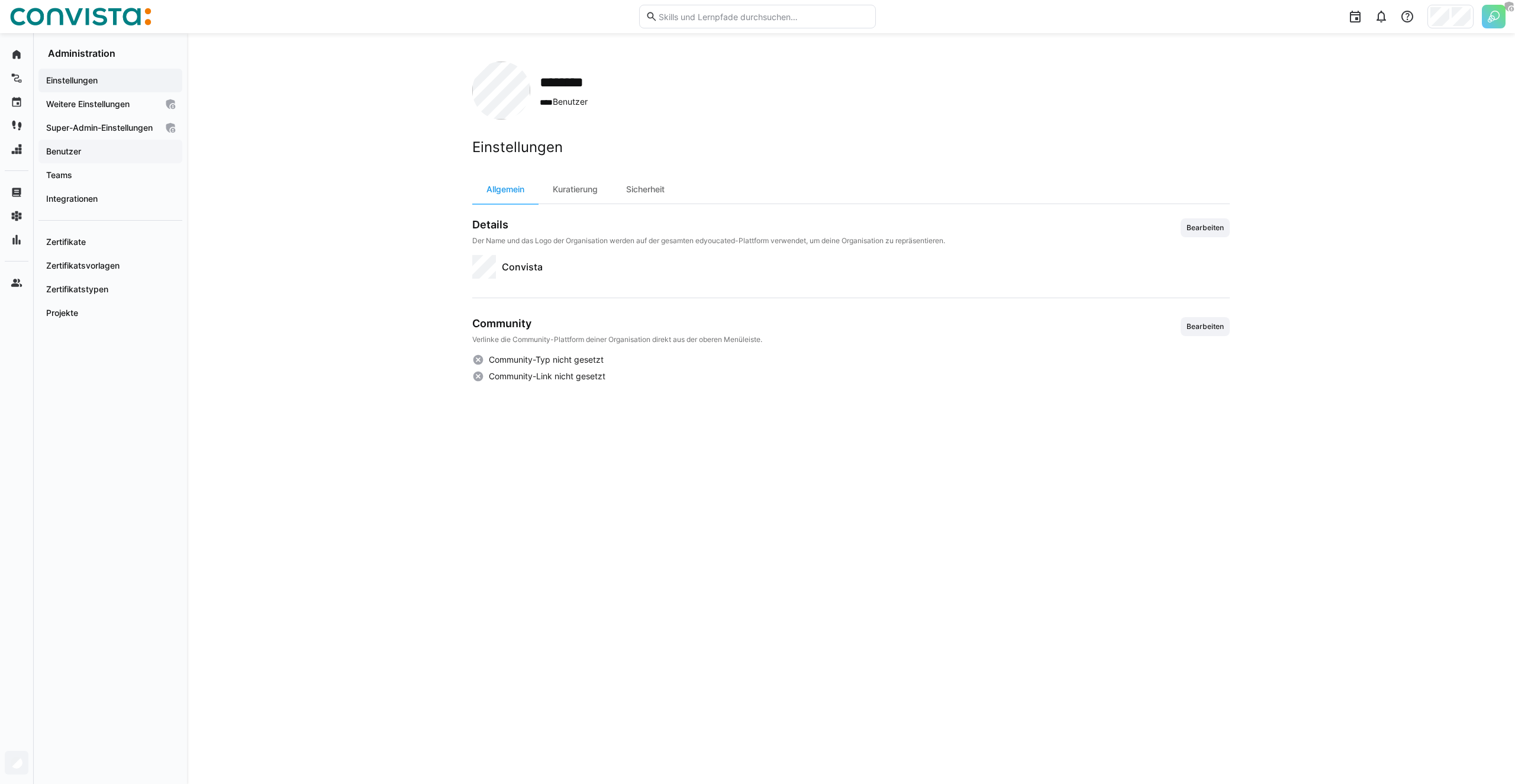
click at [113, 157] on span "Benutzer" at bounding box center [110, 151] width 132 height 12
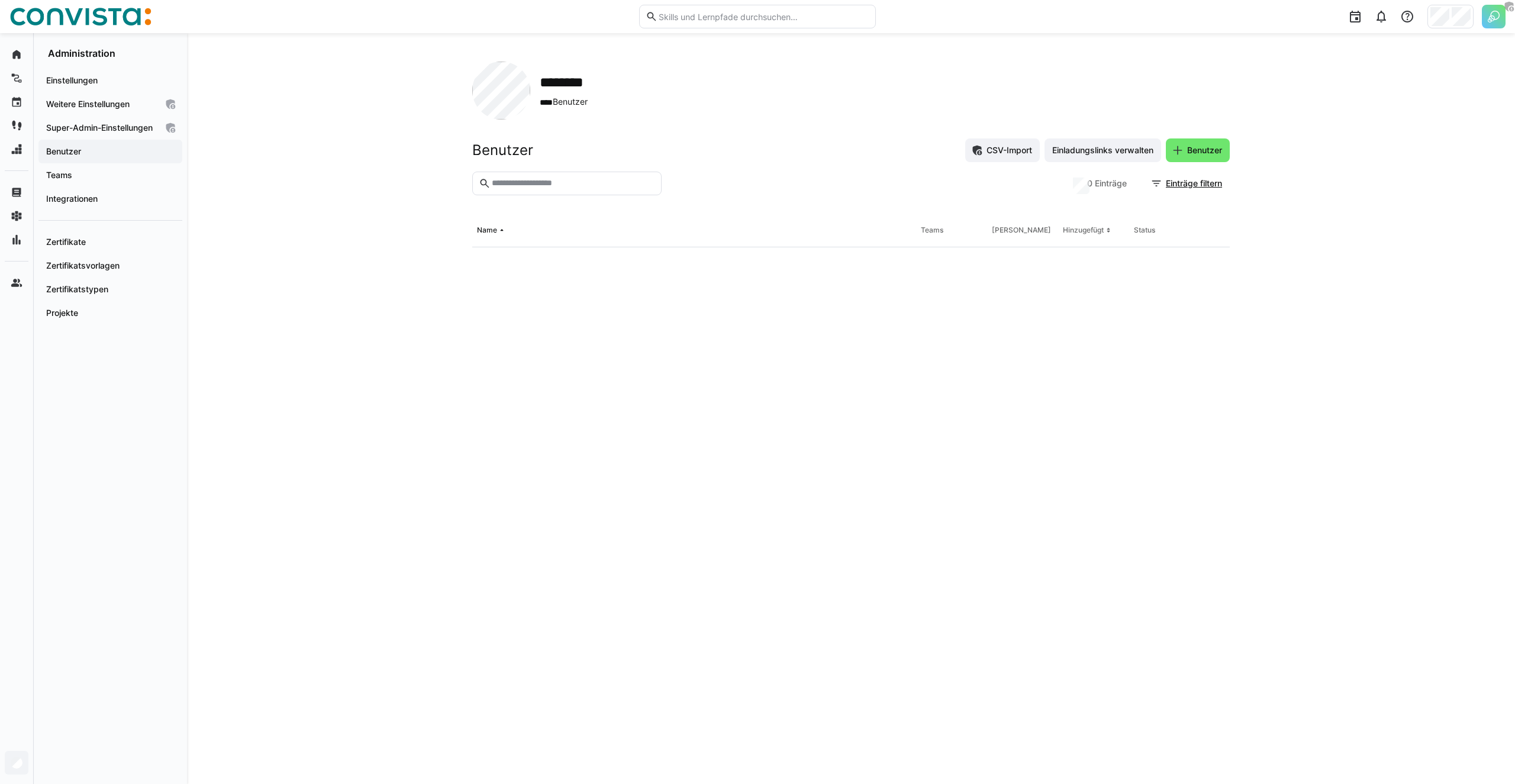
click at [599, 188] on input "text" at bounding box center [573, 183] width 165 height 10
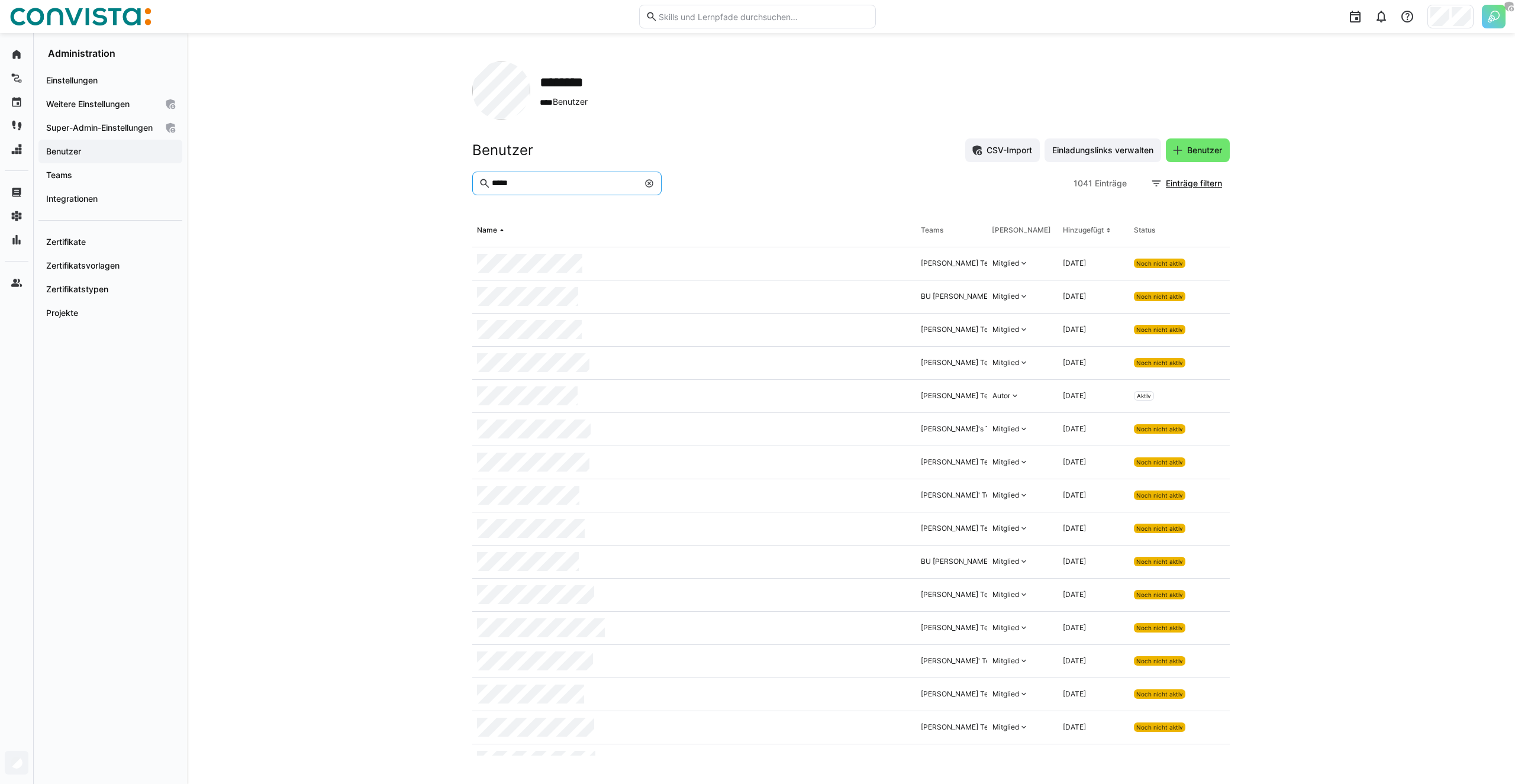
type input "*****"
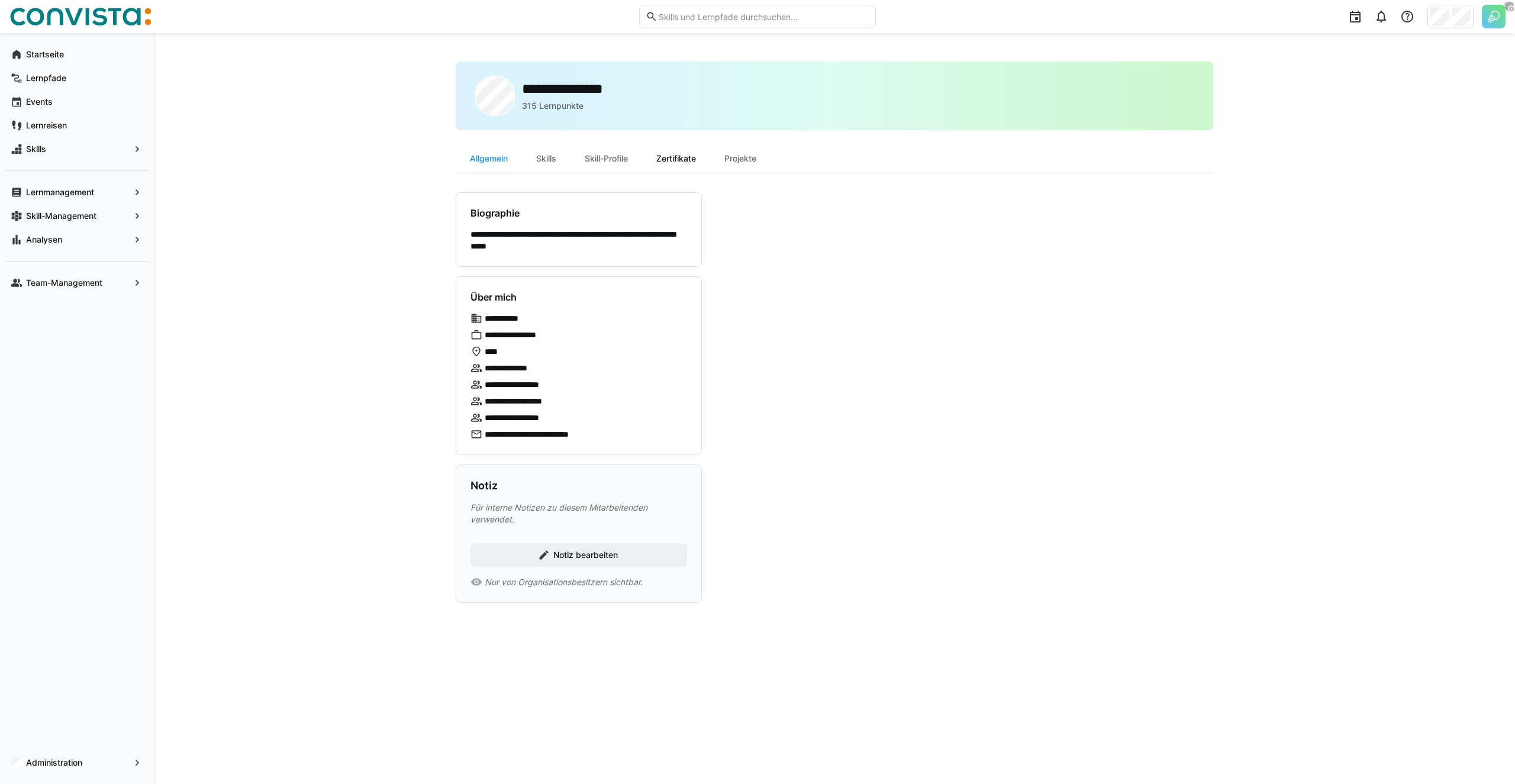
click at [690, 159] on div "Zertifikate" at bounding box center [676, 158] width 68 height 29
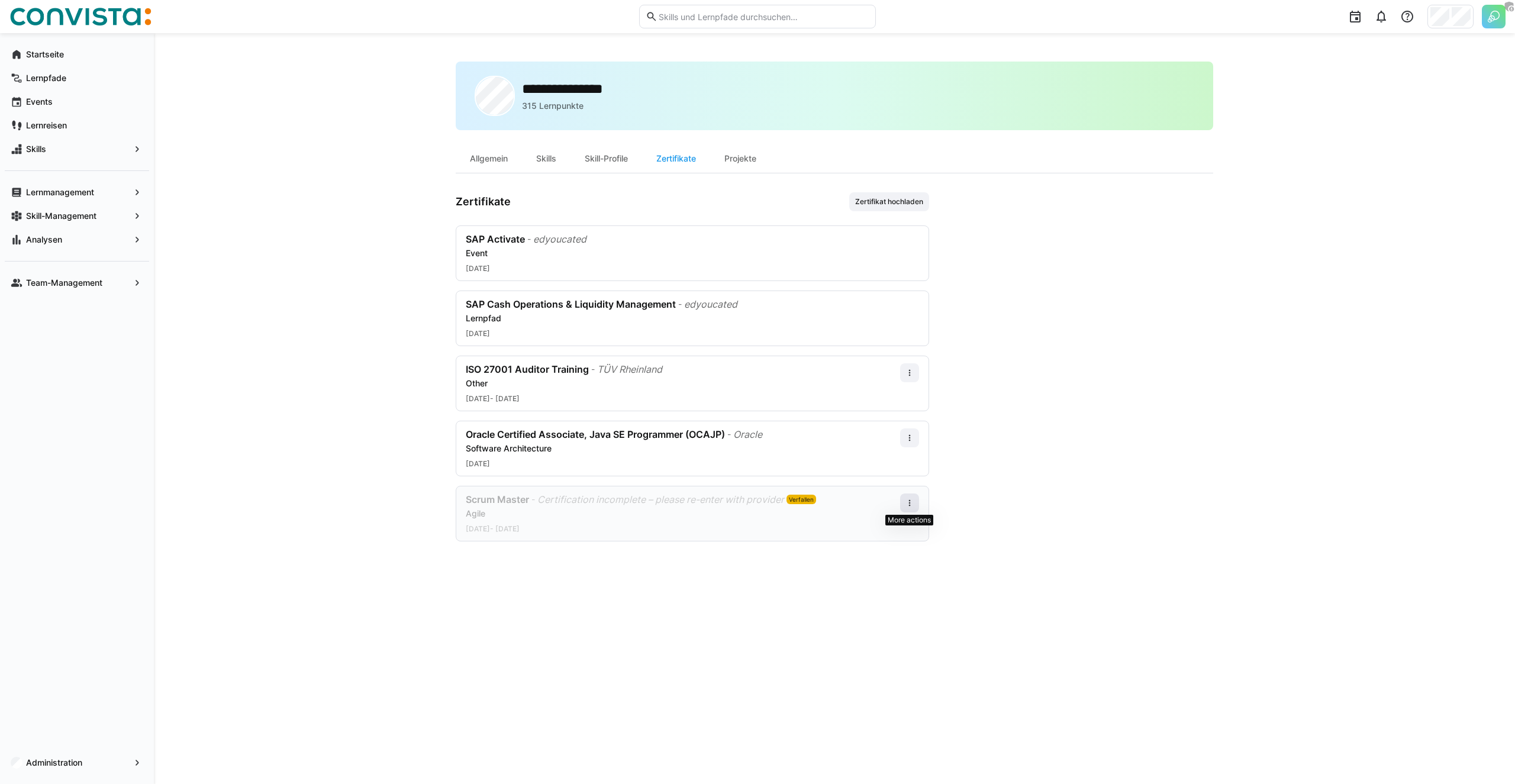
click at [915, 500] on span at bounding box center [910, 503] width 19 height 19
click at [879, 554] on div "Bearbeiten" at bounding box center [888, 554] width 48 height 10
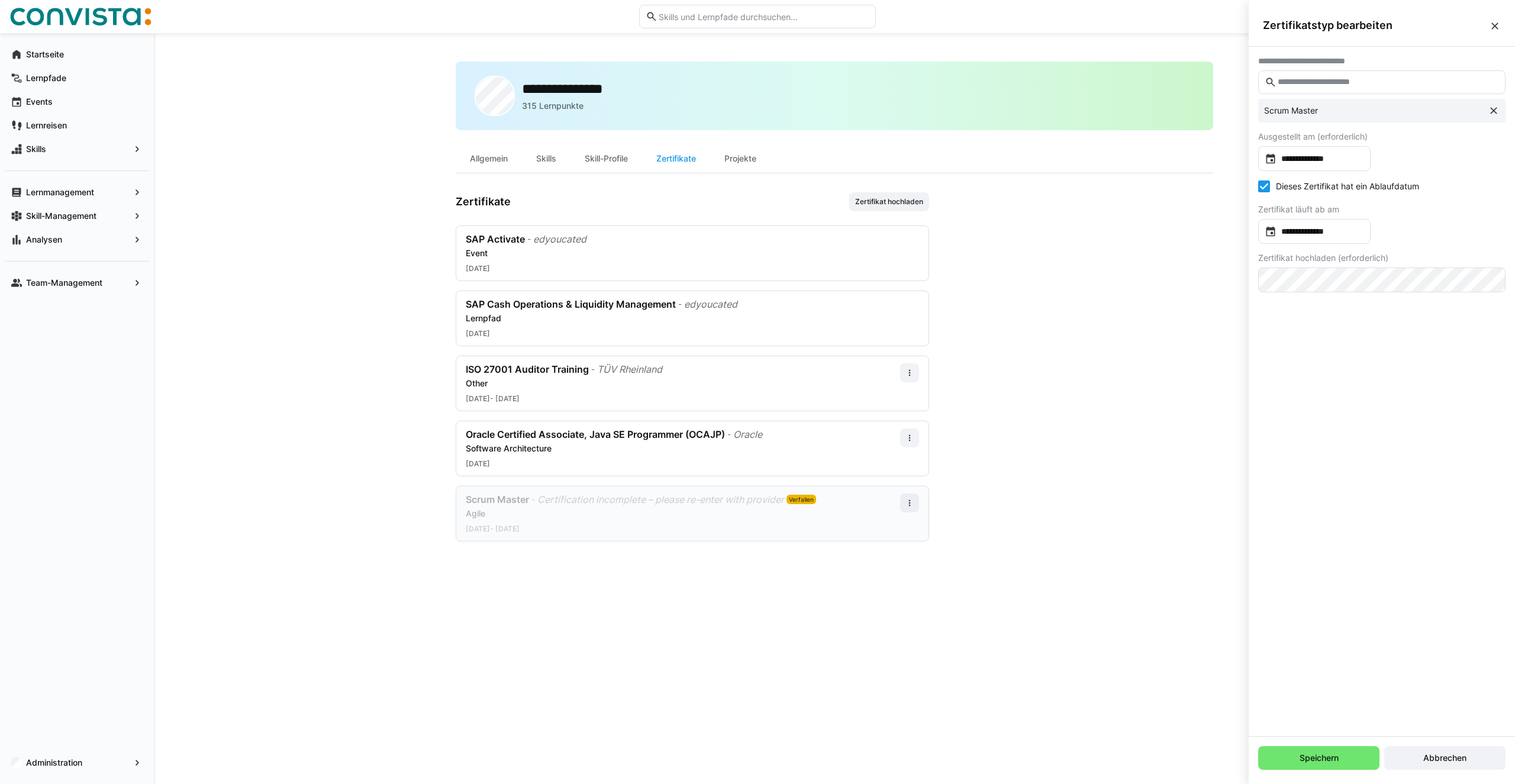
click at [1493, 23] on eds-icon at bounding box center [1494, 25] width 12 height 12
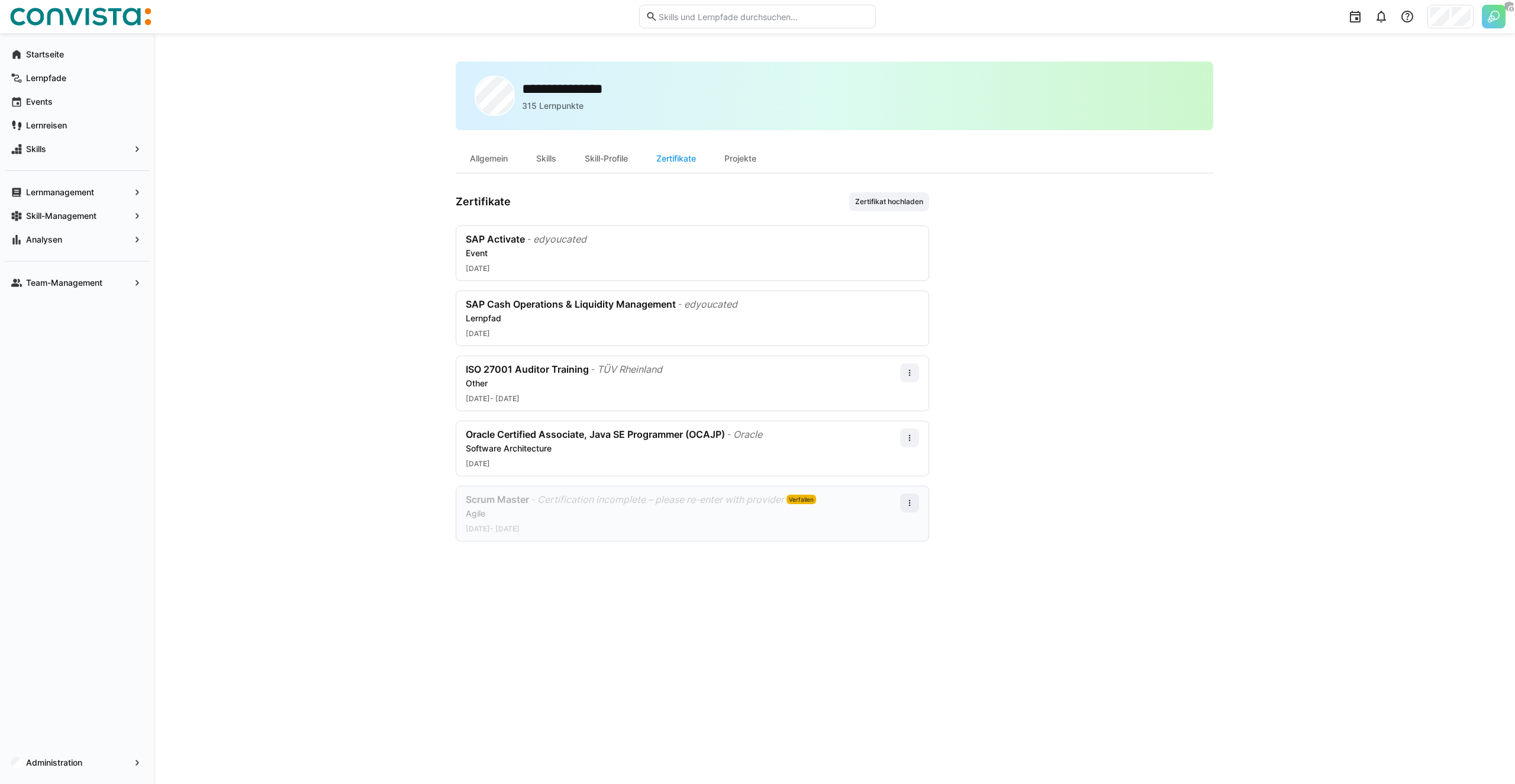
click at [1041, 497] on app-user-profile-inner-container "Zertifikate Zertifikat hochladen SAP Activate - edyoucated Event 02.05.2025 SAP…" at bounding box center [834, 367] width 757 height 349
click at [917, 432] on span at bounding box center [910, 438] width 19 height 19
click at [889, 470] on div "Herunterladen" at bounding box center [888, 465] width 62 height 24
click at [277, 435] on div "**********" at bounding box center [834, 409] width 1361 height 751
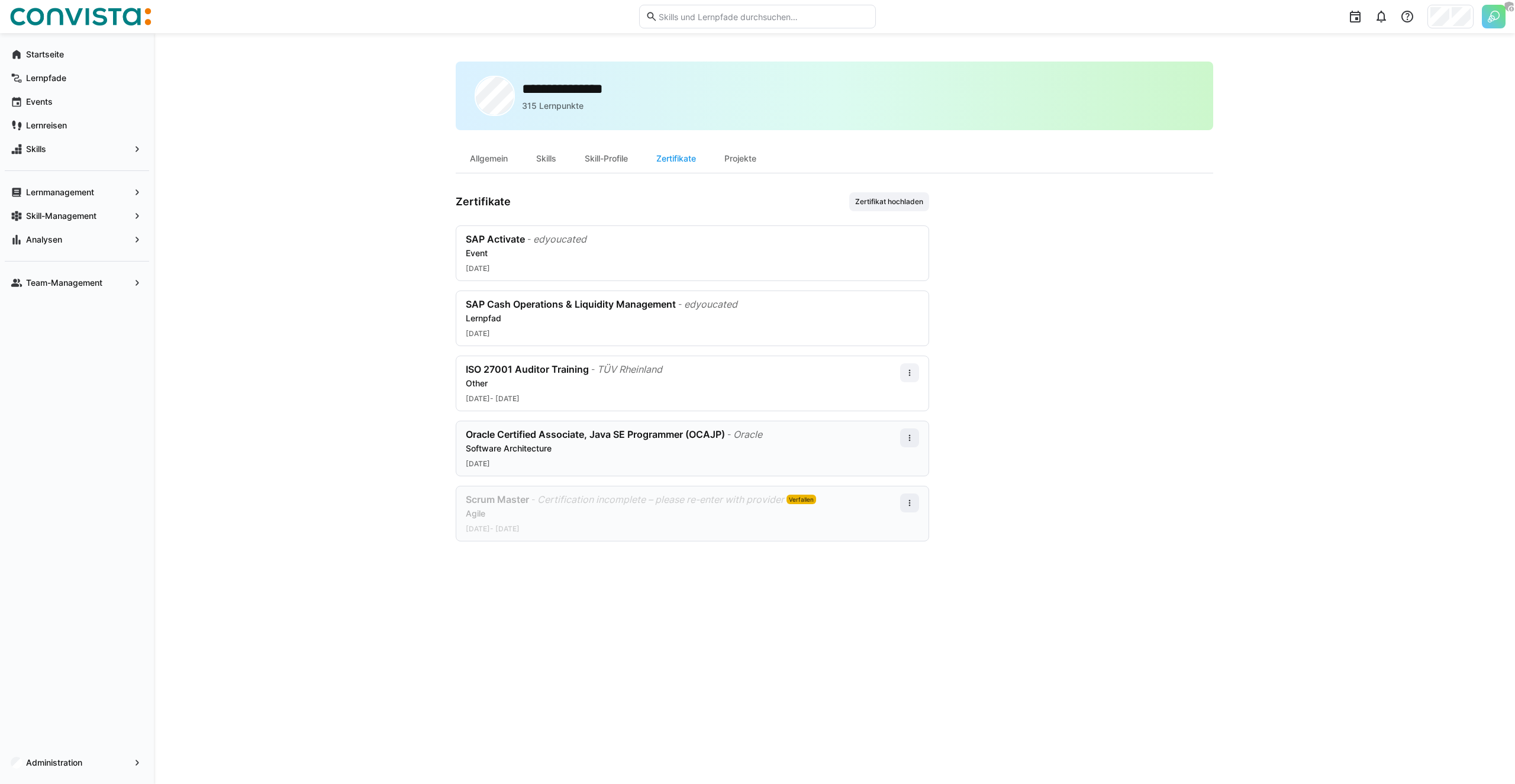
click at [310, 332] on div "**********" at bounding box center [834, 409] width 1361 height 751
click at [321, 235] on div "**********" at bounding box center [834, 409] width 1361 height 751
click at [396, 263] on div "**********" at bounding box center [834, 409] width 1361 height 751
